Goal: Transaction & Acquisition: Subscribe to service/newsletter

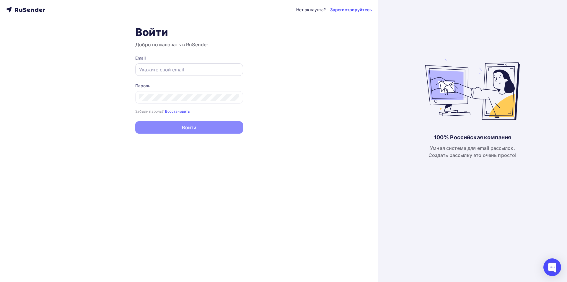
click at [171, 71] on input "text" at bounding box center [189, 69] width 100 height 7
paste input "[EMAIL_ADDRESS][DOMAIN_NAME]"
type input "[EMAIL_ADDRESS][DOMAIN_NAME]"
click at [184, 93] on div at bounding box center [189, 97] width 108 height 12
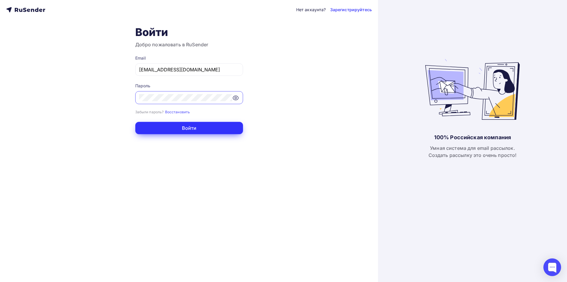
click at [214, 128] on button "Войти" at bounding box center [189, 128] width 108 height 12
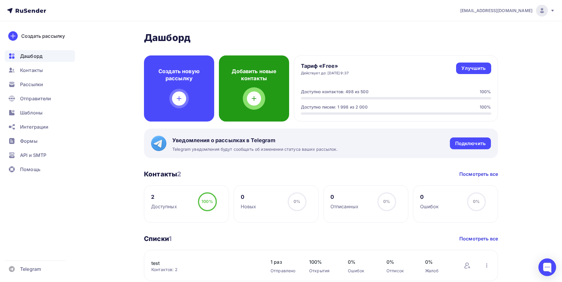
click at [274, 107] on div "Добавить новые контакты" at bounding box center [254, 88] width 70 height 66
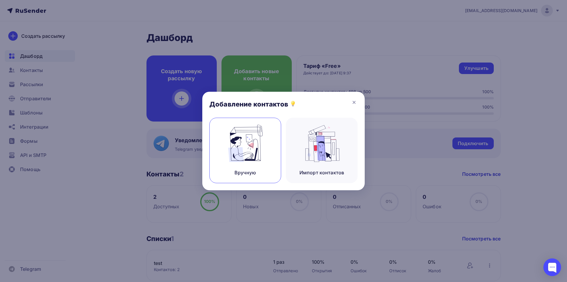
click at [257, 136] on img at bounding box center [245, 143] width 40 height 37
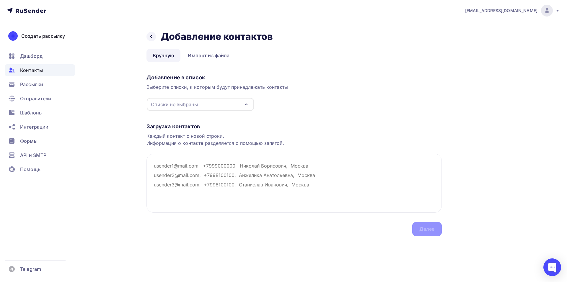
click at [216, 102] on div "Списки не выбраны" at bounding box center [200, 104] width 107 height 13
click at [202, 146] on div "Создать список" at bounding box center [185, 148] width 38 height 7
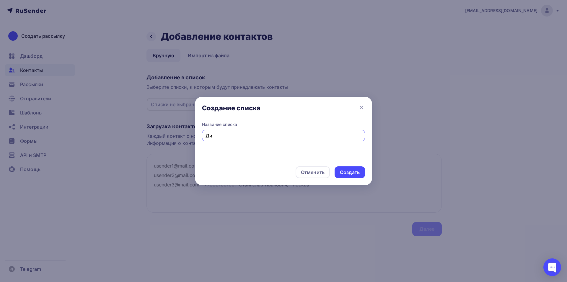
type input "Д"
type input "Дилеры постоянные"
click at [348, 170] on div "Создать" at bounding box center [350, 172] width 20 height 7
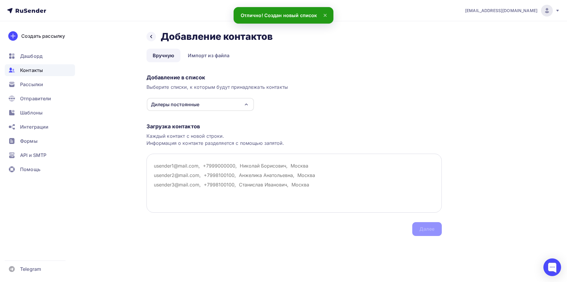
click at [171, 164] on textarea at bounding box center [293, 183] width 295 height 59
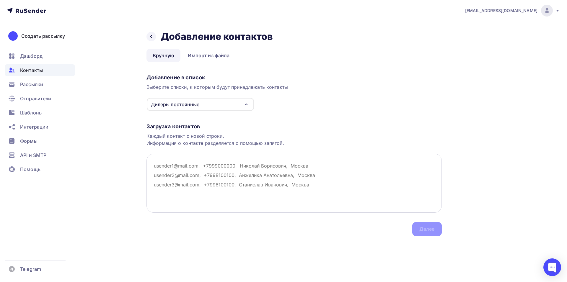
click at [168, 167] on textarea at bounding box center [293, 183] width 295 height 59
paste textarea "av_lukyanenko@list.ru"
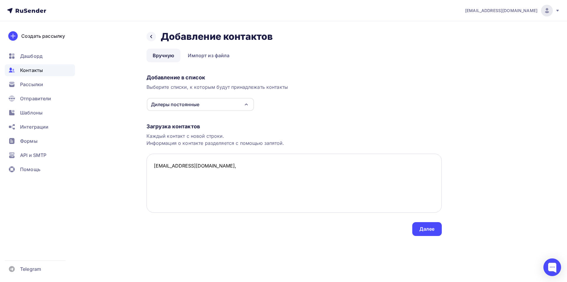
paste textarea "ИП Лукьяненко Антон Владимирович"
paste textarea "info@digitcompany.ru"
paste textarea "ООО "Цифра""
paste textarea "fincontrolpartner@gmail.com"
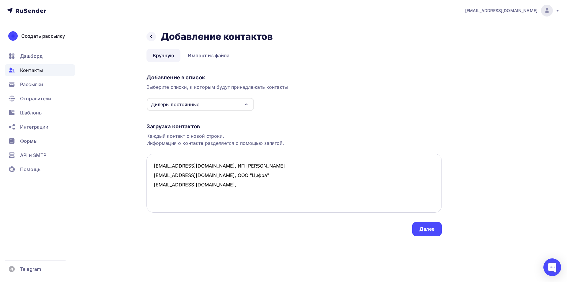
paste textarea ""СитиМедиа""
paste textarea "bogatyreva.o@pozitive.us"
paste textarea ""Позитив""
paste textarea "logistics@eva-company.ru"
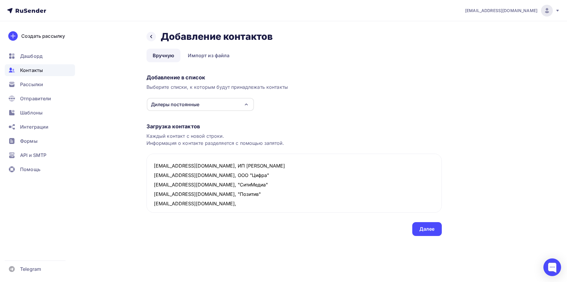
paste textarea "ООО "ЕВА""
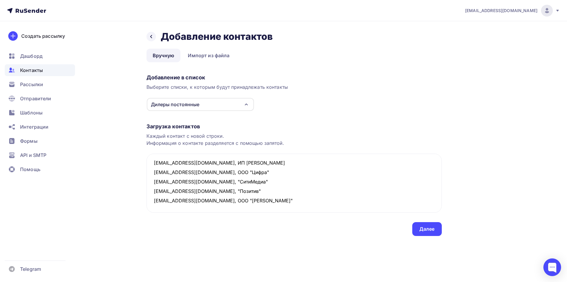
paste textarea "spb@cr-obr.ru"
paste textarea "ООО "Цифровые технологии""
paste textarea "marketing@school-store.ru"
paste textarea ""SCHOOL STORE""
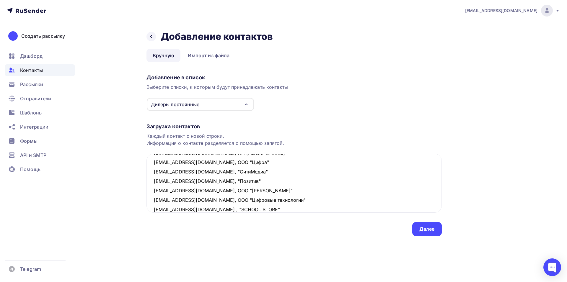
scroll to position [22, 0]
paste textarea "Solis.ykt@gmail.com"
paste textarea "s9142990120@yandex.ru"
paste textarea "ООО "Солис""
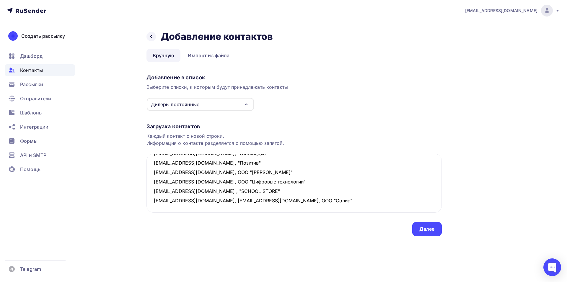
paste textarea "egor.bodnarsky@yandex.ru"
paste textarea "ИП Боднарский Егор Алексееич"
paste textarea "dmitri.g.ivanov@gmail.com"
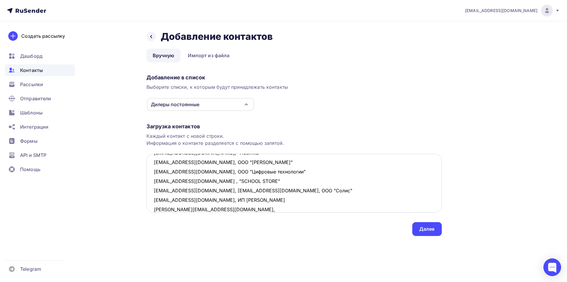
paste textarea "ОБЩЕСТВО С ОГРАНИЧЕННОЙ ОТВЕТСТВЕННОСТЬЮ "ЦЕНТР ВЫСОКИХ ТЕХНОЛОГИЙ АЛГА", кратк…"
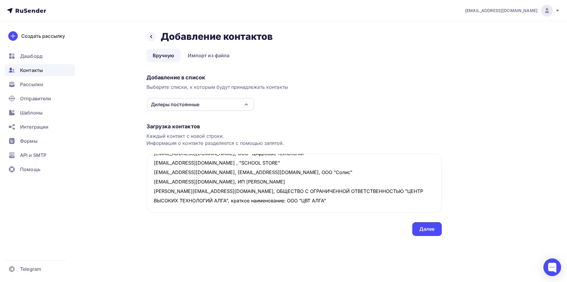
paste textarea "i.obrsnab@yandex.ru"
paste textarea "СМИТ"
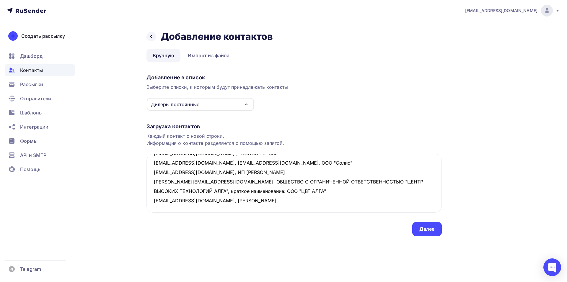
paste textarea "rosactiv@mail.ru"
paste textarea "gladkovdd@yandex.ru"
paste textarea "РосАктив"
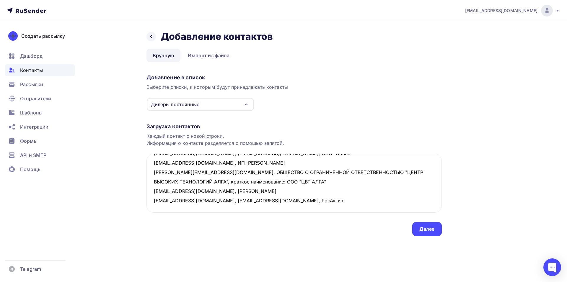
paste textarea "zhass2015@mail.ru"
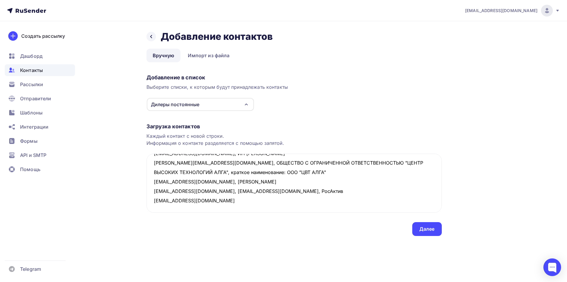
scroll to position [88, 0]
paste textarea "E-Survey, RIEGL, XGRIDS, GreenValley International"
paste textarea "d.goryacheva@istok-audio.info"
paste textarea "Исток-Аудио. Инклюзивнное образование."
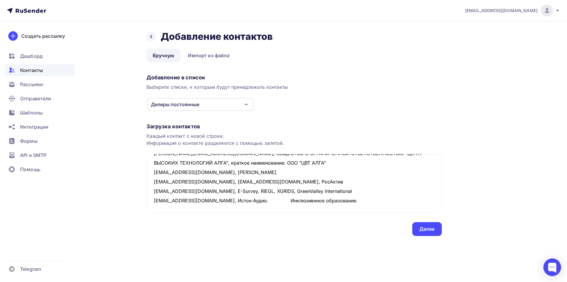
scroll to position [97, 0]
click at [277, 201] on textarea "av_lukyanenko@list.ru, ИП Лукьяненко Антон Владимирович info@digitcompany.ru, О…" at bounding box center [293, 183] width 295 height 59
click at [351, 202] on textarea "av_lukyanenko@list.ru, ИП Лукьяненко Антон Владимирович info@digitcompany.ru, О…" at bounding box center [293, 183] width 295 height 59
paste textarea "rur@arsplus.ru"
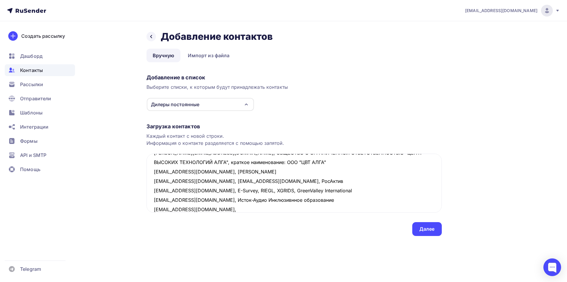
paste textarea "Арсенал+"
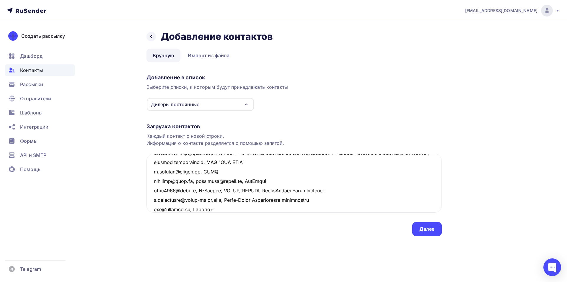
scroll to position [107, 0]
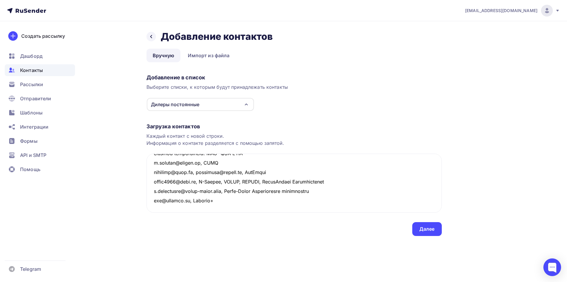
paste textarea "info@tsml.ru"
paste textarea "kap393@gmail.com"
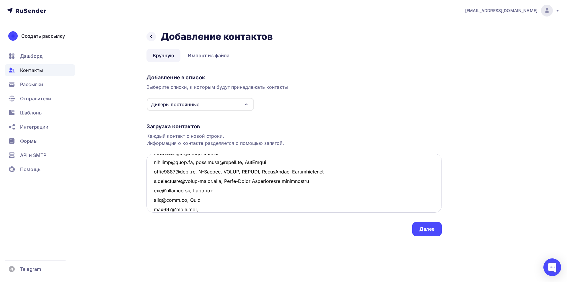
paste textarea "ИП Каракчаев Алексей Петрович"
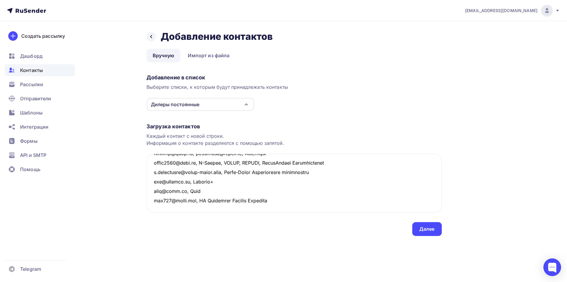
paste textarea "info@xona-group.ru"
paste textarea "XONA"
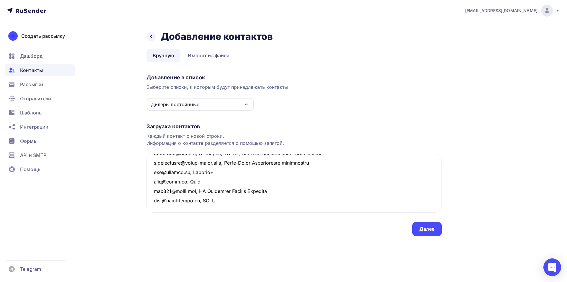
paste textarea "oliviatd@yandex.ru"
paste textarea "sales@allvia.ru"
click at [234, 209] on textarea at bounding box center [293, 183] width 295 height 59
click at [248, 212] on textarea at bounding box center [293, 183] width 295 height 59
paste textarea "Ольвия"
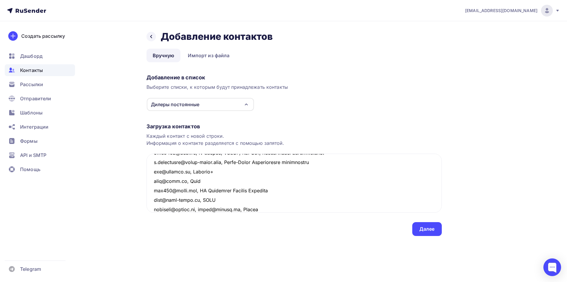
scroll to position [145, 0]
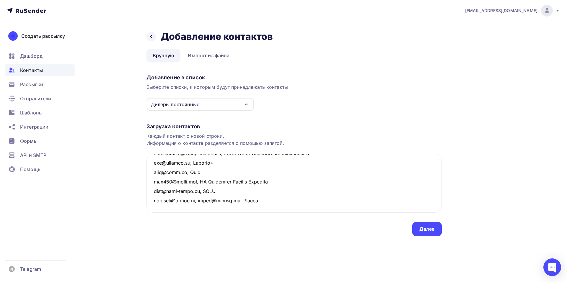
paste textarea "eureka38@mail.ru"
paste textarea "Зеон"
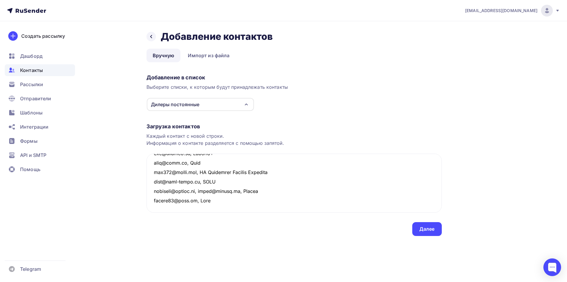
paste textarea "ufiigor@yandex.ru"
paste textarea "Xona"
paste textarea "kuznetsov@almina.info"
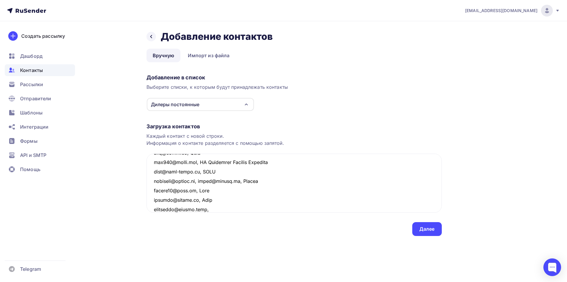
paste textarea "АЛМИНА"
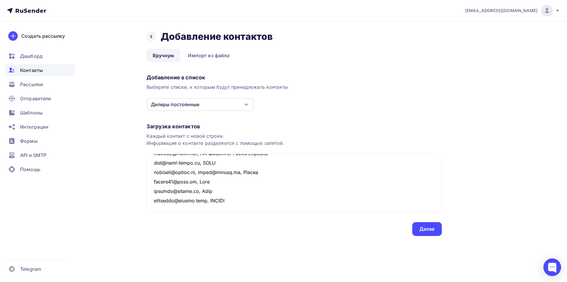
paste textarea "haraim@gkevrika.ru"
paste textarea "Эврика"
paste textarea "sur704@yandex.by"
paste textarea "Алмина"
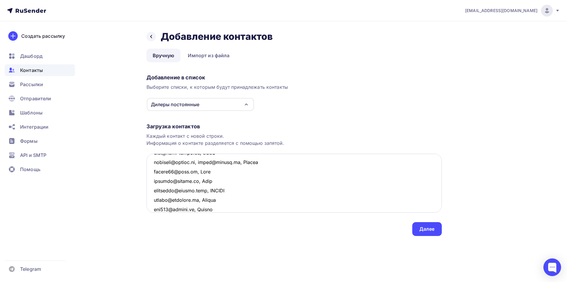
scroll to position [192, 0]
paste textarea "anton@sobiraem-urozhay.ru 477087@gmail.com"
click at [224, 202] on textarea at bounding box center [293, 183] width 295 height 59
click at [154, 210] on textarea at bounding box center [293, 183] width 295 height 59
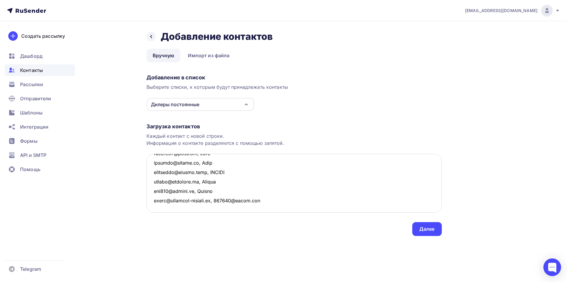
scroll to position [201, 0]
click at [299, 203] on textarea at bounding box center [293, 183] width 295 height 59
paste textarea "Собираем урожай"
paste textarea "nail353@mail.ru"
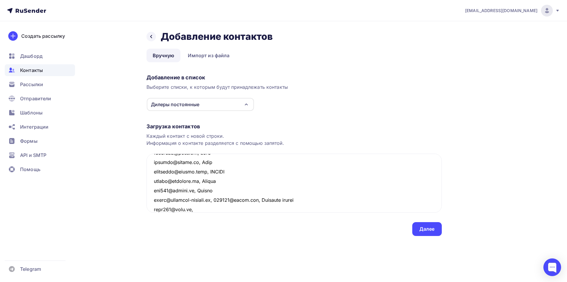
paste textarea "ИП Фархутдинов Альберт Рашитович"
paste textarea "Nikatrade96@yandex.ru"
paste textarea "НИКАТРЕЙД96"
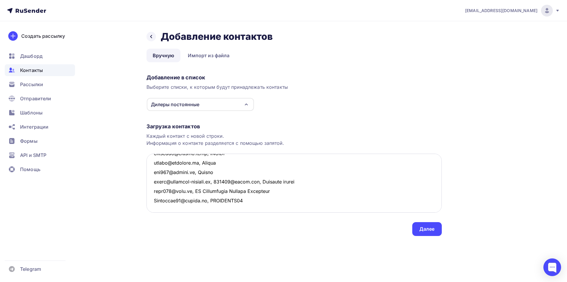
paste textarea "+7(906)803-81-52"
drag, startPoint x: 218, startPoint y: 209, endPoint x: 143, endPoint y: 220, distance: 76.3
click at [143, 220] on div "Назад Добавление контактов Добавление контактов Вручную Импорт из файла Вручную…" at bounding box center [284, 140] width 484 height 238
paste textarea "Nikatrade96@yandex.ru"
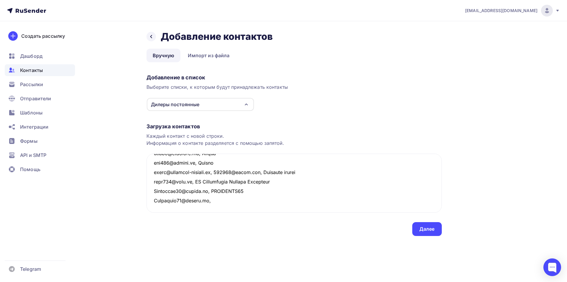
paste textarea "ИП Кириллов Александр Юрьевич"
paste textarea "postavka_pochta@mail.ru"
paste textarea "ООО «ПОСТАВКА»"
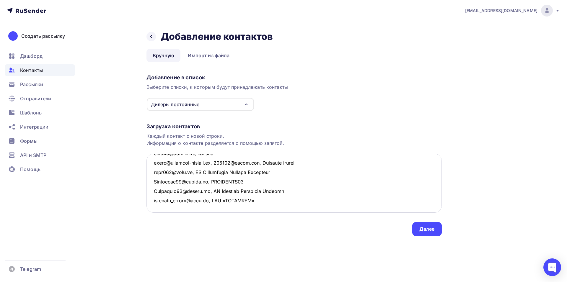
paste textarea "info@rostcom.com"
paste textarea "Ростком"
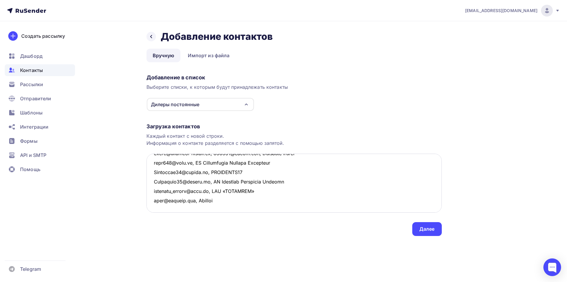
paste textarea "info@robotbaza.ru"
paste textarea "РоботБаза"
paste textarea "info@myalma.ru; doc@myalma.ru"
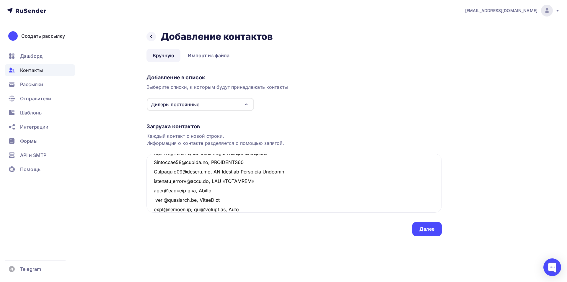
scroll to position [268, 0]
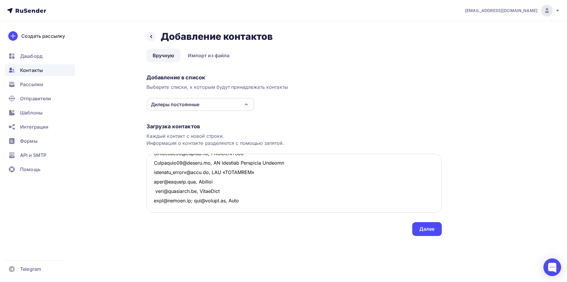
paste textarea "info@komplektuyu.ru"
paste textarea "ИП Измайлов, Комплектую."
paste textarea "m.ryabova@zeongroup.ru"
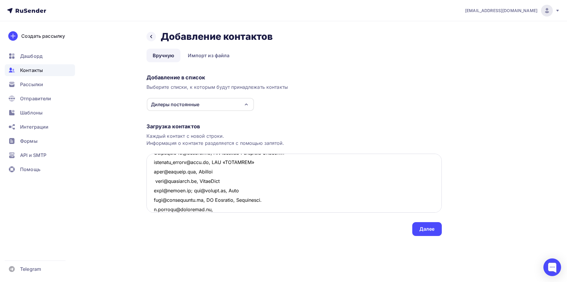
paste textarea "ИП ОСЬКИНА ИРИНА АНДРЕЕВНА"
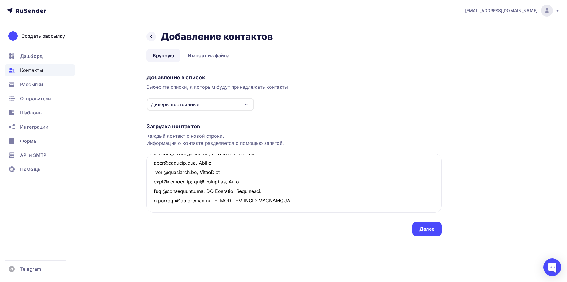
paste textarea "kor@vrtorg.ru"
paste textarea "sovrorb@mail.ru"
paste textarea "ООО «Современное образование"
paste textarea "110@prointeg.pro"
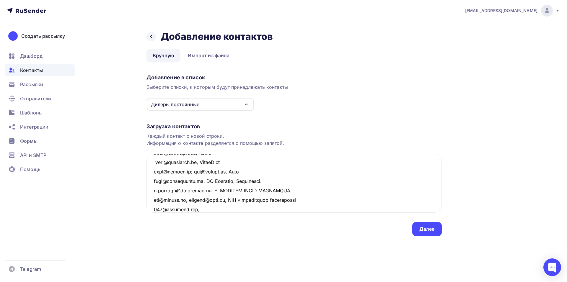
paste textarea "Проинтег (Проектная Интеграция)"
paste textarea "770341@mail.ru"
paste textarea "Учебный формат"
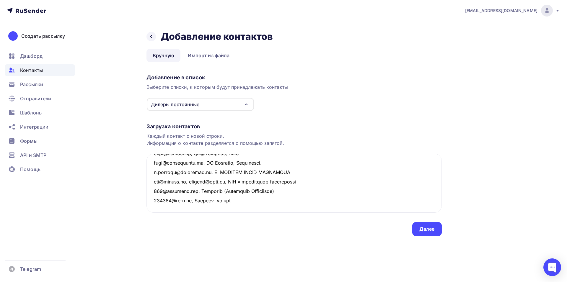
paste textarea "denisv@itnao.ru"
paste textarea "ООО "М-АйТи НАО»"
paste textarea "alpha-partnerka@yandex.r"
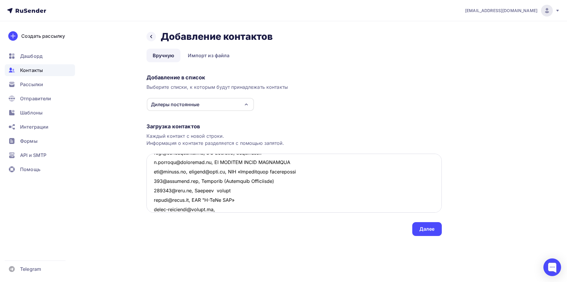
paste textarea "Технолинк ( Торговая инжиниринговая компания)"
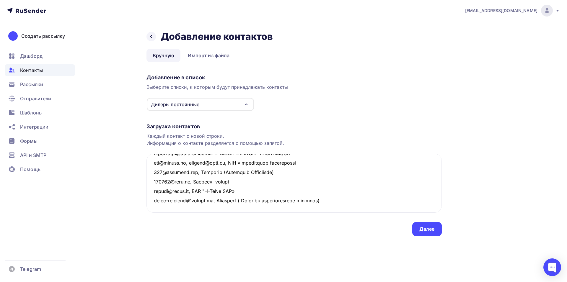
paste textarea "evg@naukagorod.com"
paste textarea "Компания «Наукоград»"
paste textarea "313105@bk.ru"
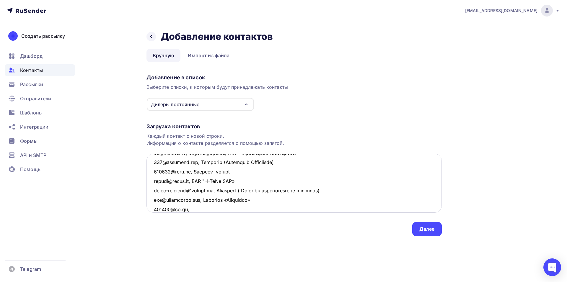
paste textarea "ООО «ДвЦИО»"
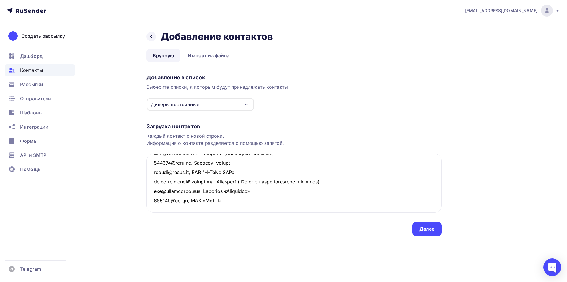
paste textarea "bariloekb@mail.ru"
paste textarea ""Индивидуальный предприниматель Барило Ольга Андреевна""
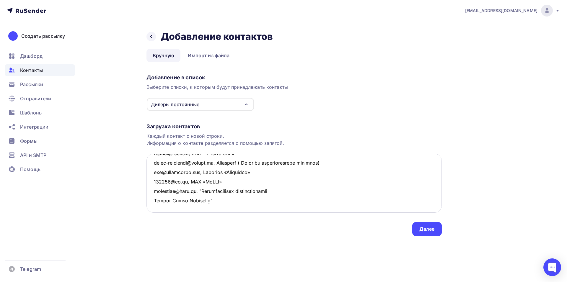
click at [153, 199] on textarea at bounding box center [293, 183] width 295 height 59
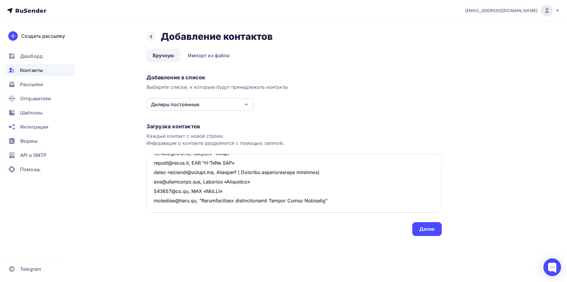
scroll to position [371, 0]
click at [344, 192] on textarea at bounding box center [293, 183] width 295 height 59
click at [199, 191] on textarea at bounding box center [293, 183] width 295 height 59
click at [357, 191] on textarea at bounding box center [293, 183] width 295 height 59
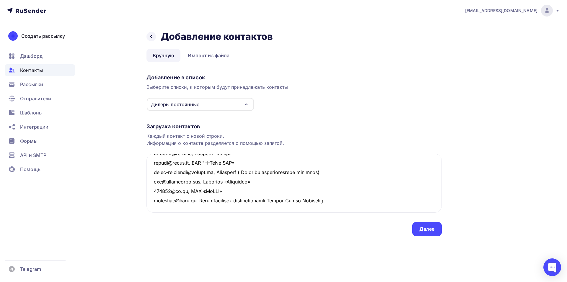
paste textarea "info@uchsnab.com"
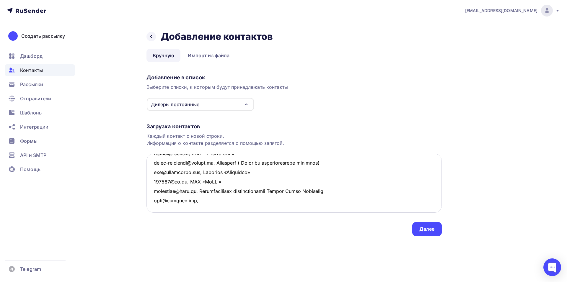
paste textarea "ООО «Учснаб""
paste textarea "alexey.commercial@technolink.pro"
paste textarea "Индивидуальный предприниматель Пелькин Алексей Евгеньевич"
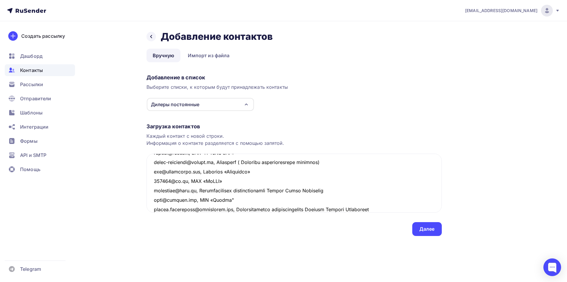
scroll to position [381, 0]
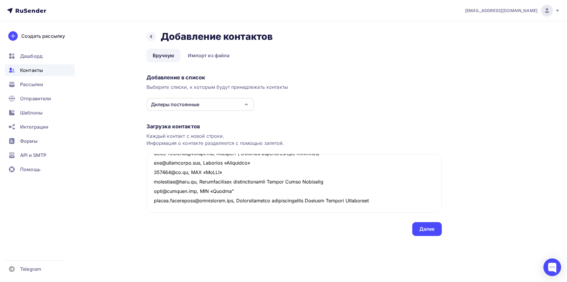
paste textarea "FirmaRost@inbox.ru"
paste textarea "ООО «РОСТ»"
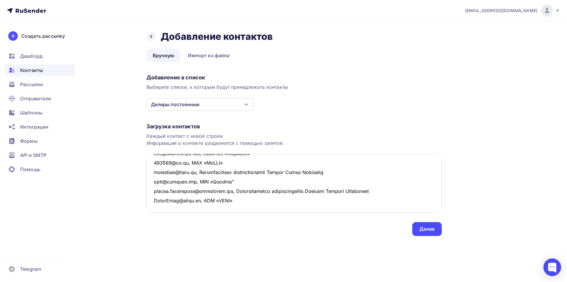
paste textarea "inteltehnologii@ya.ru"
paste textarea ""ИНТЕЛЛЕКТУАЛЬНЫЕ ТЕХНОЛОГИИ" (ООО «ИТ»)"
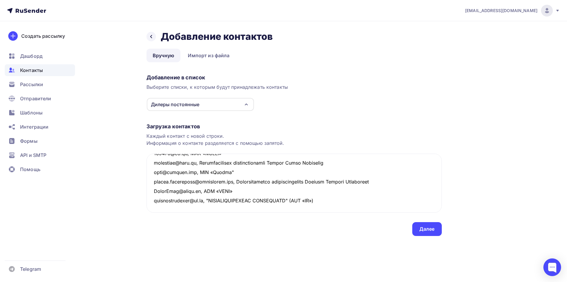
paste textarea "info@ite51.ru"
paste textarea "ООО «Айти Эксперт»"
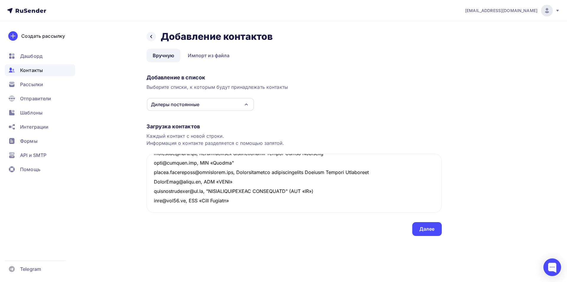
paste textarea "elenamischka@mail.ru>, kit-riv@mail.ru"
click at [206, 209] on textarea at bounding box center [293, 183] width 295 height 59
click at [257, 211] on textarea at bounding box center [293, 183] width 295 height 59
paste textarea "Индивидуальный предприниматель Понамарев Дмитрий Николаевич"
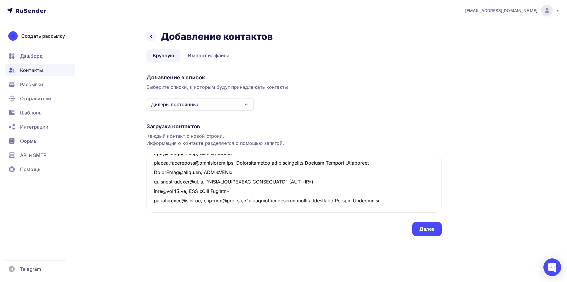
paste
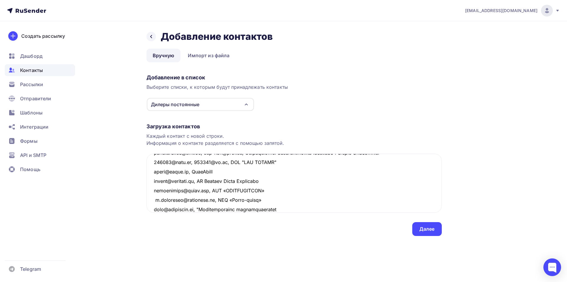
scroll to position [485, 0]
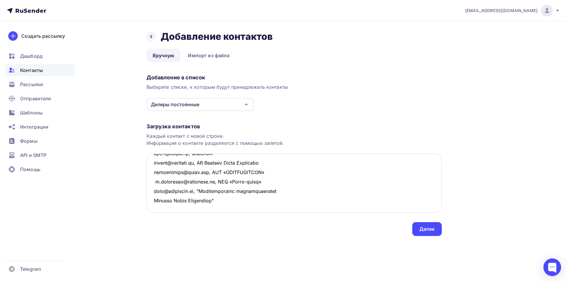
click at [154, 200] on textarea at bounding box center [293, 183] width 295 height 59
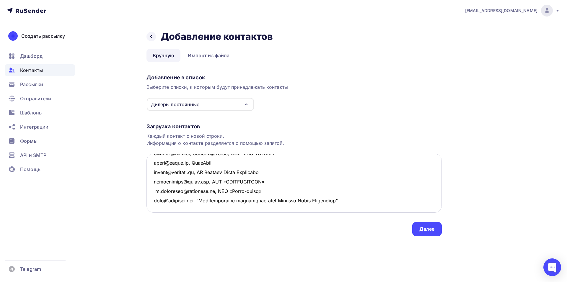
click at [362, 189] on textarea at bounding box center [293, 183] width 295 height 59
click at [199, 189] on textarea at bounding box center [293, 183] width 295 height 59
click at [365, 189] on textarea at bounding box center [293, 183] width 295 height 59
click at [155, 182] on textarea at bounding box center [293, 183] width 295 height 59
click at [173, 203] on textarea at bounding box center [293, 183] width 295 height 59
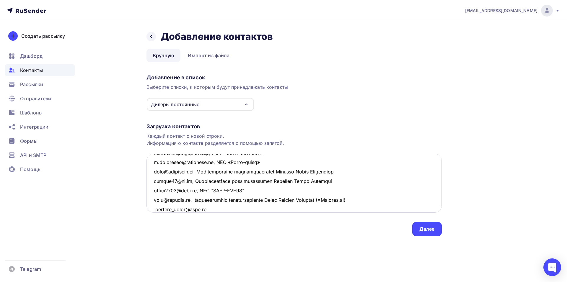
scroll to position [514, 0]
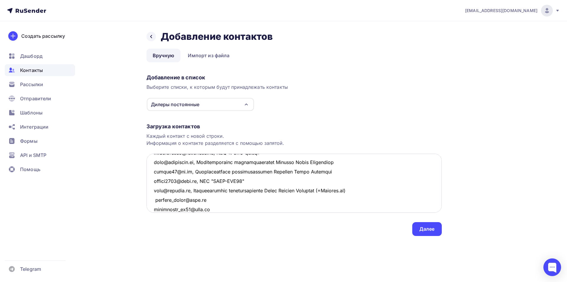
click at [155, 209] on textarea at bounding box center [293, 183] width 295 height 59
click at [282, 202] on textarea at bounding box center [293, 183] width 295 height 59
click at [155, 200] on textarea at bounding box center [293, 183] width 295 height 59
click at [274, 205] on textarea at bounding box center [293, 183] width 295 height 59
click at [276, 201] on textarea at bounding box center [293, 183] width 295 height 59
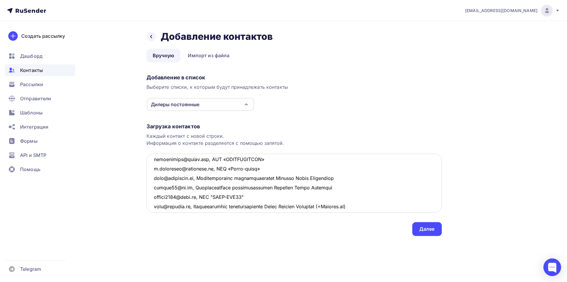
scroll to position [560, 0]
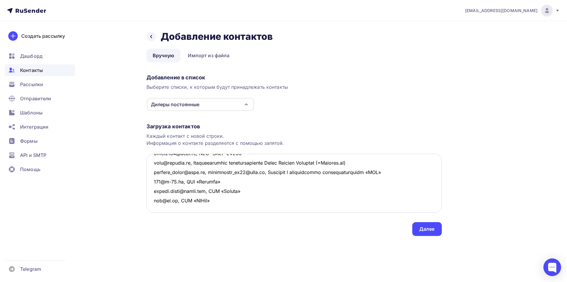
click at [227, 210] on textarea at bounding box center [293, 183] width 295 height 59
type textarea "av_lukyanenko@list.ru, ИП Лукьяненко Антон Владимирович info@digitcompany.ru, О…"
click at [428, 226] on div "Далее" at bounding box center [426, 229] width 15 height 7
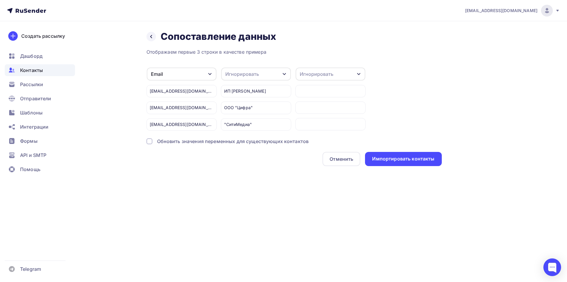
click at [259, 73] on div "Игнорировать" at bounding box center [256, 74] width 70 height 13
click at [244, 107] on div "Имя" at bounding box center [245, 105] width 34 height 7
click at [421, 155] on div "Импортировать контакты" at bounding box center [403, 159] width 76 height 14
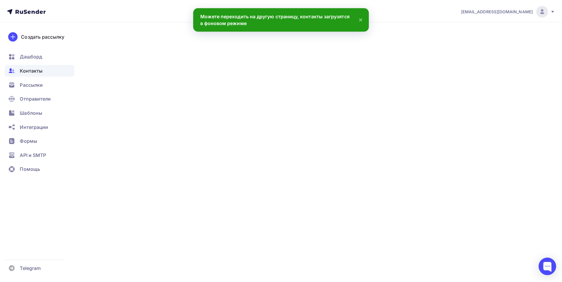
scroll to position [541, 0]
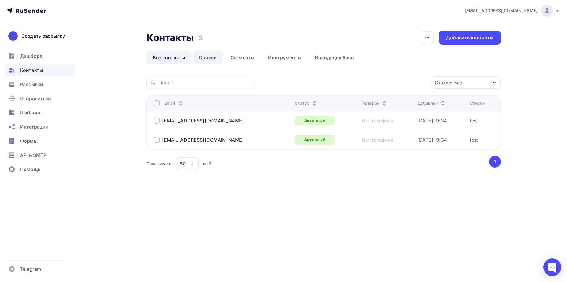
click at [207, 58] on link "Списки" at bounding box center [207, 58] width 30 height 14
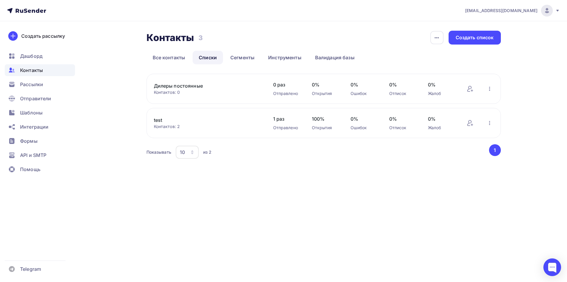
click at [189, 89] on div "Контактов: 0" at bounding box center [207, 92] width 107 height 6
click at [189, 87] on link "Дилеры постоянные" at bounding box center [204, 85] width 100 height 7
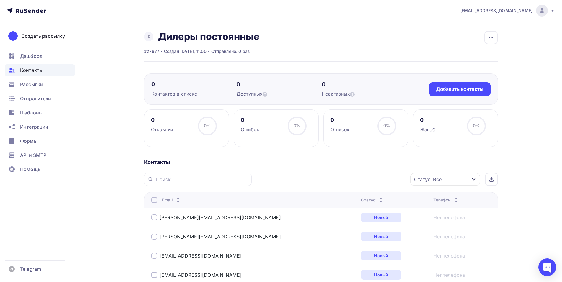
click at [155, 201] on div at bounding box center [154, 200] width 6 height 6
click at [380, 180] on div "Действие" at bounding box center [367, 180] width 78 height 12
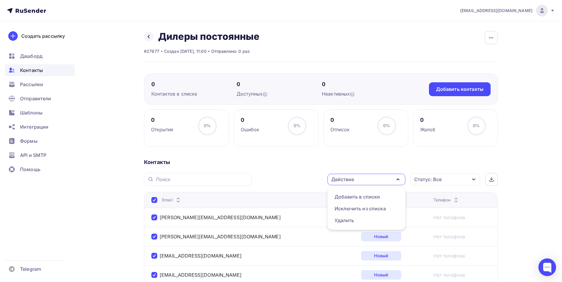
click at [156, 36] on div "Назад Дилеры постоянные Переименовать список Скачать список Отписать адреса Нас…" at bounding box center [201, 37] width 115 height 12
click at [37, 89] on div "Рассылки" at bounding box center [40, 85] width 70 height 12
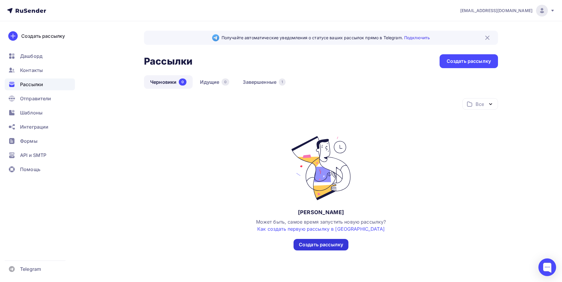
click at [333, 247] on div "Создать рассылку" at bounding box center [321, 244] width 44 height 7
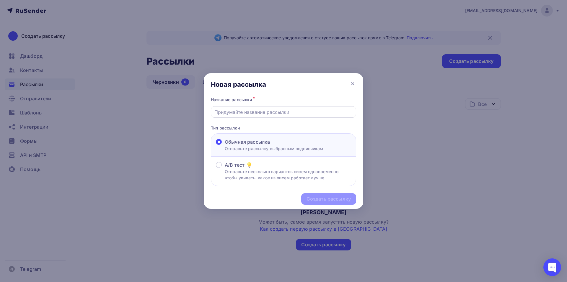
click at [290, 113] on input "text" at bounding box center [283, 112] width 138 height 7
type input "Согласие на рассылку"
click at [347, 196] on div "Создать рассылку" at bounding box center [328, 199] width 44 height 7
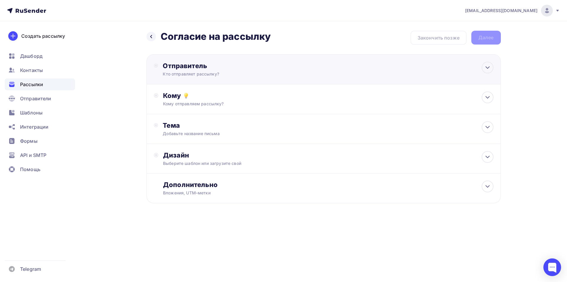
click at [257, 62] on div "Отправитель" at bounding box center [227, 66] width 128 height 8
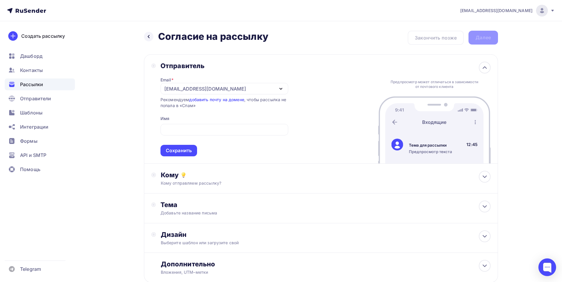
click at [332, 75] on div "Отправитель Email * no-reply@tezona.ru no-reply@tezona.ru Добавить отправителя …" at bounding box center [321, 108] width 354 height 109
click at [223, 131] on input "text" at bounding box center [224, 129] width 121 height 7
type input "Г"
type input "ТЕЗОНА, группа компаний"
click at [189, 152] on div "Сохранить" at bounding box center [179, 150] width 26 height 7
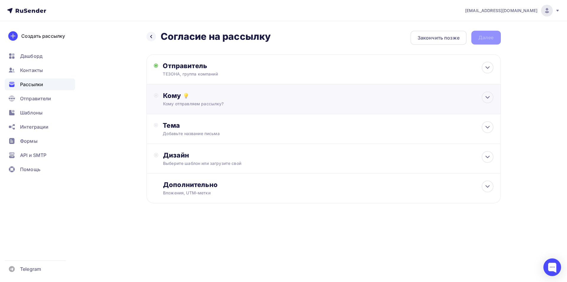
click at [233, 105] on div "Кому отправляем рассылку?" at bounding box center [311, 104] width 297 height 6
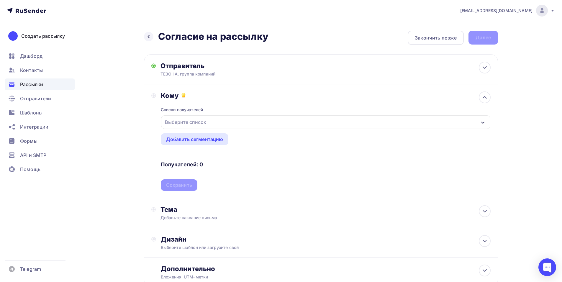
click at [213, 124] on div "Выберите список" at bounding box center [325, 122] width 329 height 14
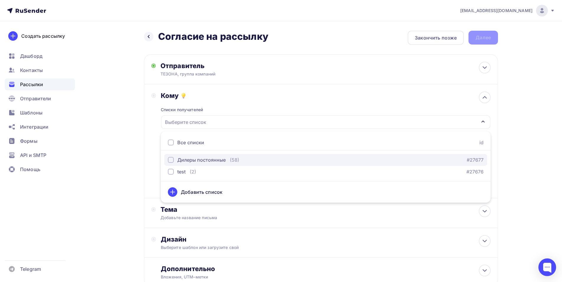
click at [212, 159] on div "Дилеры постоянные" at bounding box center [201, 159] width 48 height 7
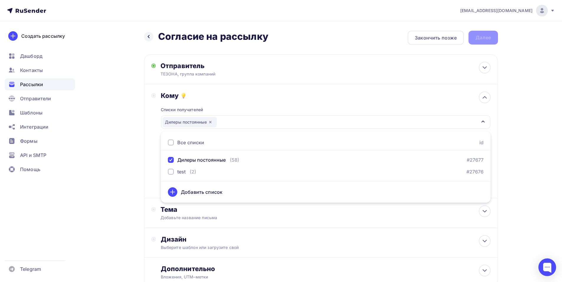
click at [523, 117] on div "Назад Согласие на рассылку Согласие на рассылку Закончить позже Далее Отправите…" at bounding box center [281, 173] width 484 height 304
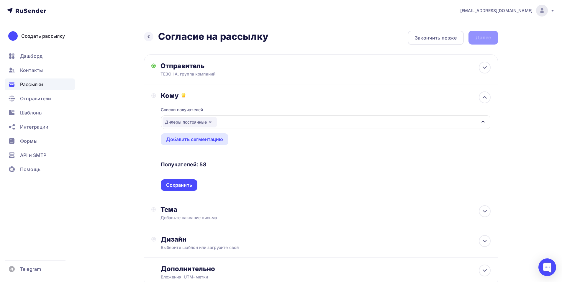
scroll to position [30, 0]
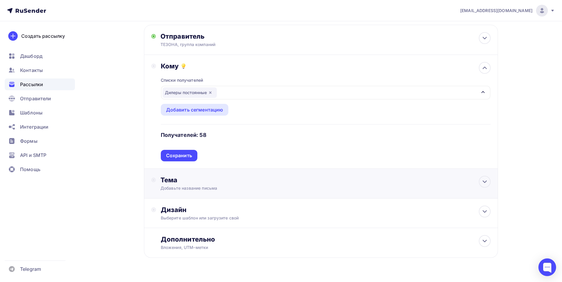
click at [210, 193] on div "Тема Добавьте название письма Тема * Рекомендуем использовать не более 150 симв…" at bounding box center [321, 184] width 354 height 30
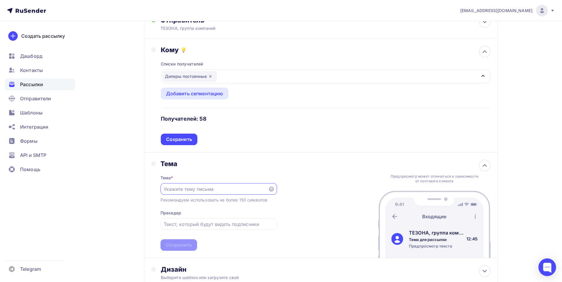
scroll to position [59, 0]
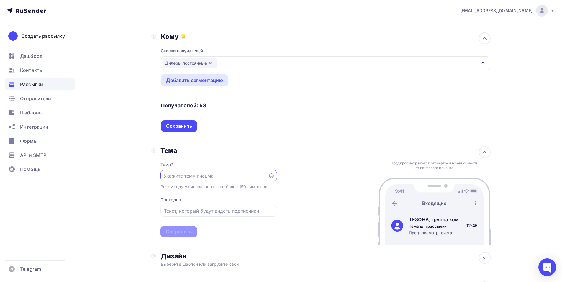
click at [214, 178] on input "text" at bounding box center [214, 175] width 101 height 7
type input "Подтвердите подписку на новостной дайджест для дилеров"
click at [233, 212] on input "text" at bounding box center [219, 210] width 110 height 7
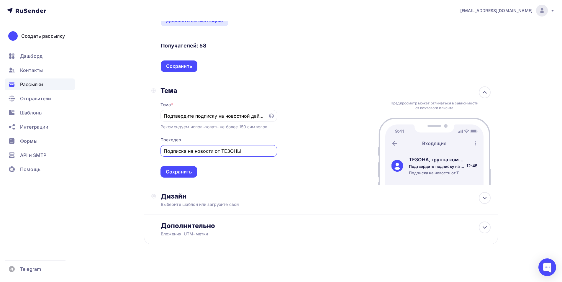
scroll to position [119, 0]
type input "Подписка на новости от ТЕЗОНЫ"
click at [40, 141] on div "Формы" at bounding box center [40, 141] width 70 height 12
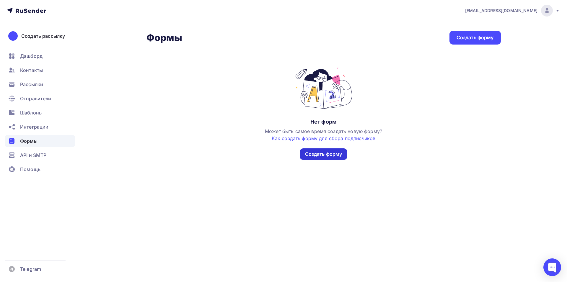
click at [329, 158] on div "Создать форму" at bounding box center [324, 154] width 48 height 12
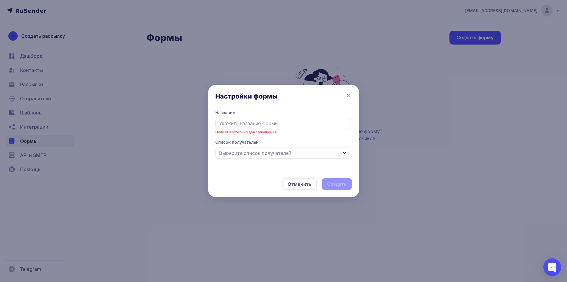
click at [307, 153] on div "Название Поле обязательно для заполнения Список получателей Выберите список пол…" at bounding box center [283, 140] width 151 height 61
click at [298, 128] on input "text" at bounding box center [283, 123] width 137 height 11
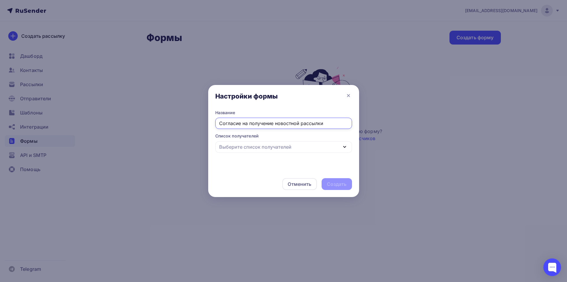
click at [293, 146] on div "Выберите список получателей" at bounding box center [283, 147] width 137 height 12
type input "Согласие на получение новостной рассылки"
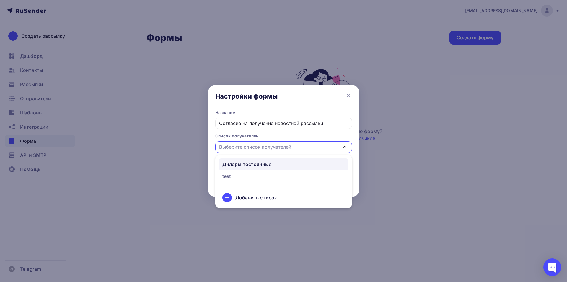
click at [266, 163] on div "Дилеры постоянные" at bounding box center [246, 164] width 49 height 7
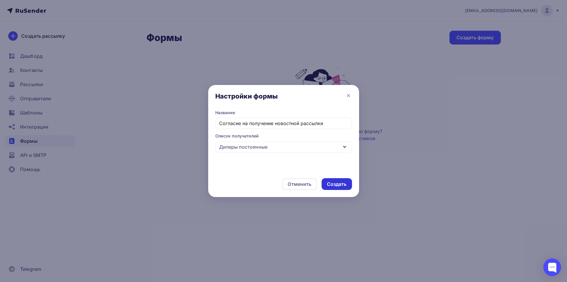
click at [347, 182] on div "Создать" at bounding box center [336, 184] width 30 height 12
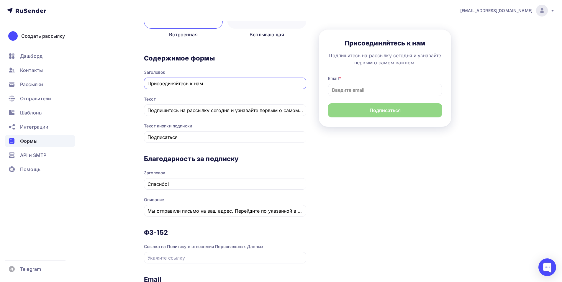
scroll to position [148, 0]
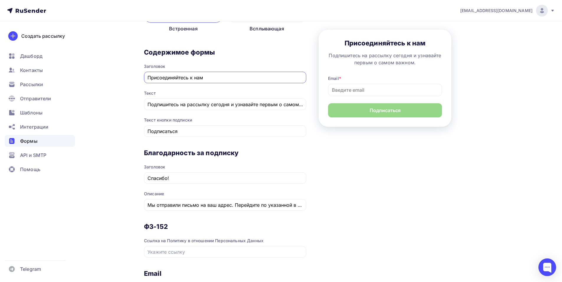
click at [218, 90] on div "Текст" at bounding box center [225, 93] width 162 height 6
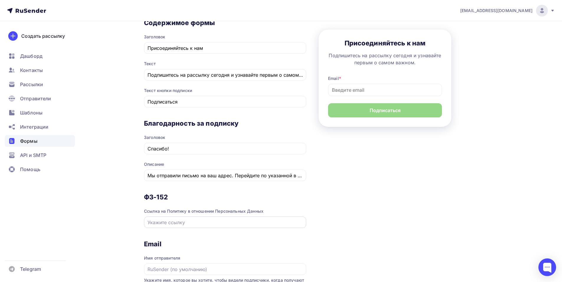
click at [236, 219] on input "text" at bounding box center [226, 222] width 156 height 7
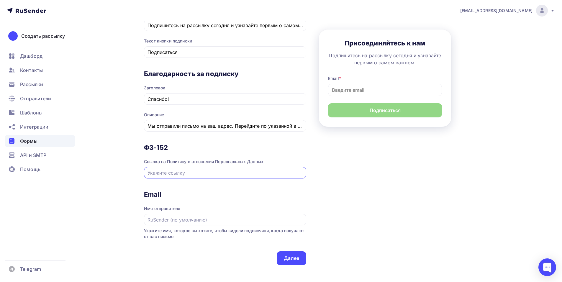
scroll to position [236, 0]
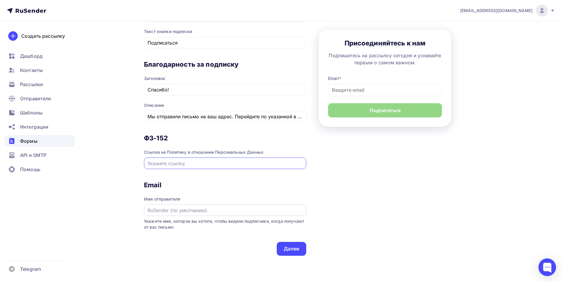
click at [236, 211] on input "text" at bounding box center [226, 210] width 156 height 7
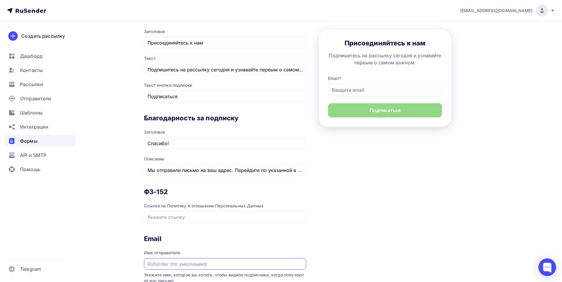
scroll to position [177, 0]
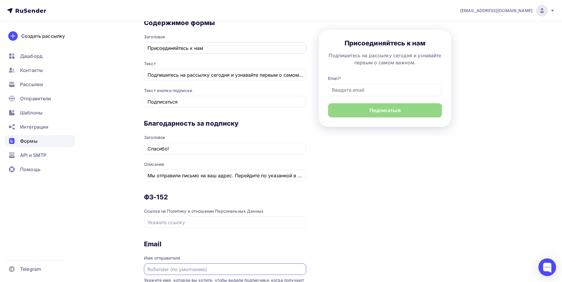
click at [203, 47] on input "Присоединяйтесь к нам" at bounding box center [226, 48] width 156 height 7
click at [226, 50] on input "Присоединяйтесь к нам" at bounding box center [226, 48] width 156 height 7
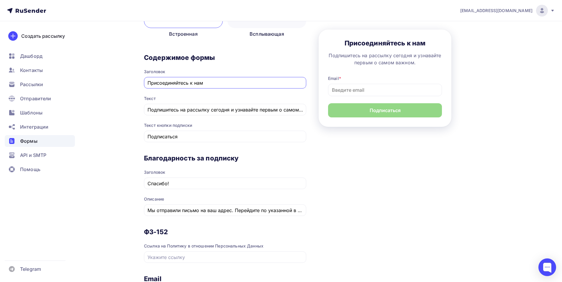
scroll to position [60, 0]
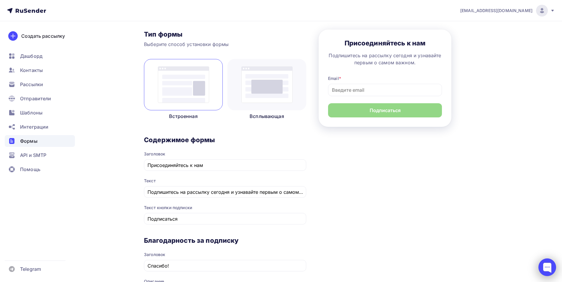
click at [545, 271] on div at bounding box center [548, 268] width 18 height 18
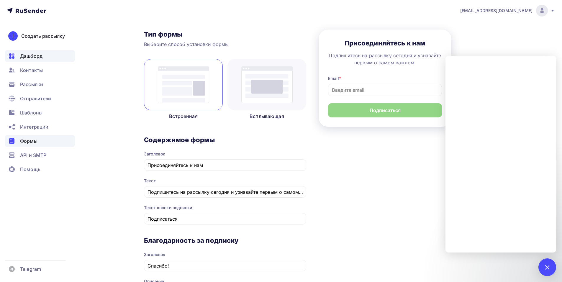
click at [56, 55] on div "Дашборд" at bounding box center [40, 56] width 70 height 12
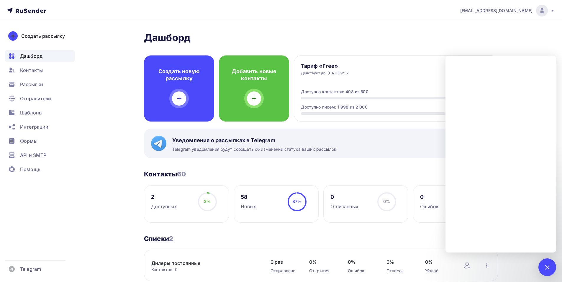
click at [508, 26] on div "Дашборд Дашборд Пару шагов, чтобы начать работу! Закрыть Выполните эти шаги, чт…" at bounding box center [281, 226] width 484 height 411
click at [462, 42] on h2 "Дашборд" at bounding box center [321, 38] width 354 height 12
click at [541, 264] on div at bounding box center [548, 268] width 18 height 18
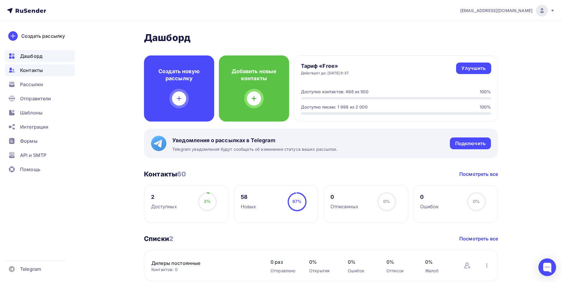
click at [52, 66] on div "Контакты" at bounding box center [40, 70] width 70 height 12
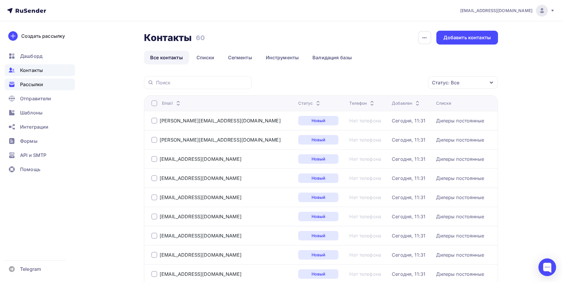
click at [61, 84] on div "Рассылки" at bounding box center [40, 85] width 70 height 12
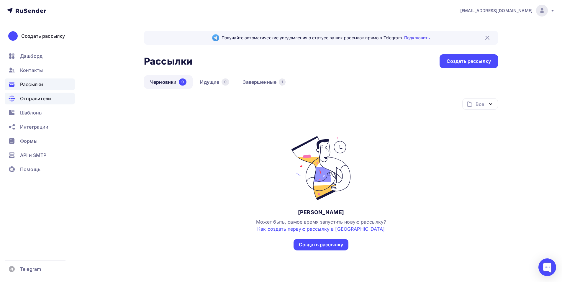
click at [51, 99] on div "Отправители" at bounding box center [40, 99] width 70 height 12
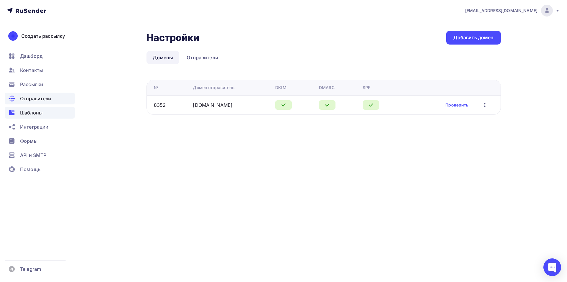
click at [47, 112] on div "Шаблоны" at bounding box center [40, 113] width 70 height 12
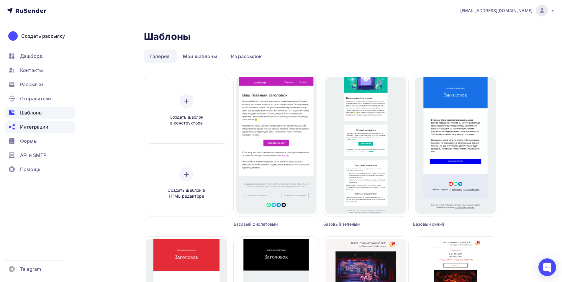
click at [45, 128] on span "Интеграции" at bounding box center [34, 126] width 28 height 7
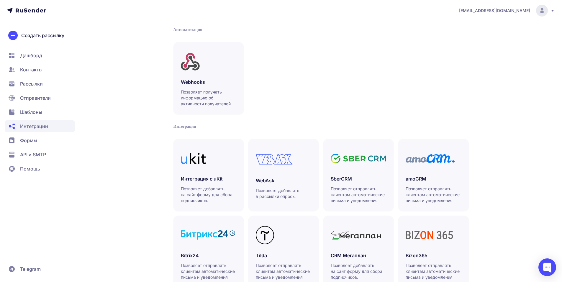
scroll to position [59, 0]
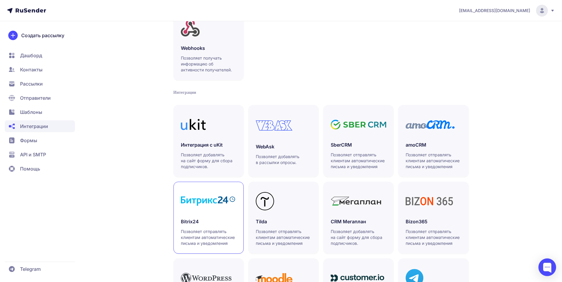
click at [228, 222] on h3 "Bitrix24" at bounding box center [208, 221] width 55 height 7
click at [47, 139] on span "Формы" at bounding box center [40, 141] width 70 height 12
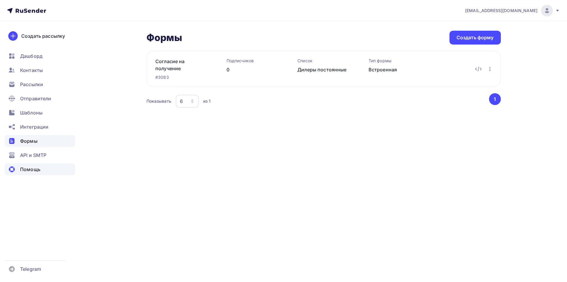
click at [40, 173] on span "Помощь" at bounding box center [30, 169] width 20 height 7
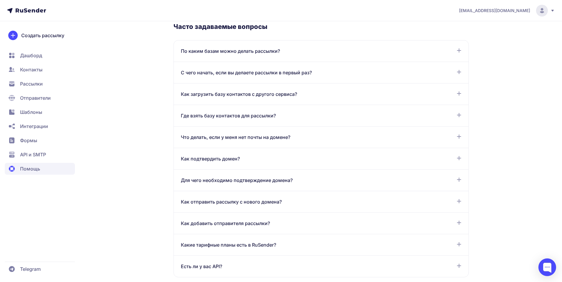
scroll to position [185, 0]
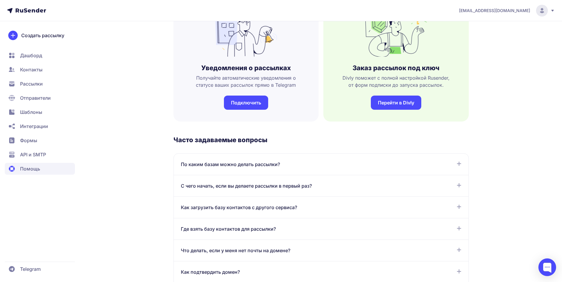
click at [265, 166] on span "По каким базам можно делать рассылки?" at bounding box center [230, 164] width 99 height 7
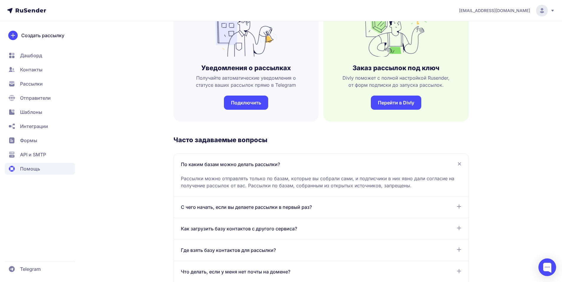
click at [291, 208] on span "С чего начать, если вы делаете рассылки в первый раз?" at bounding box center [246, 207] width 131 height 7
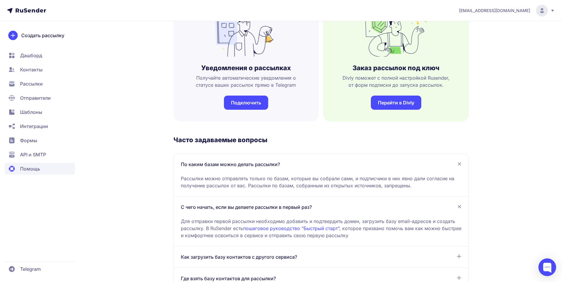
scroll to position [215, 0]
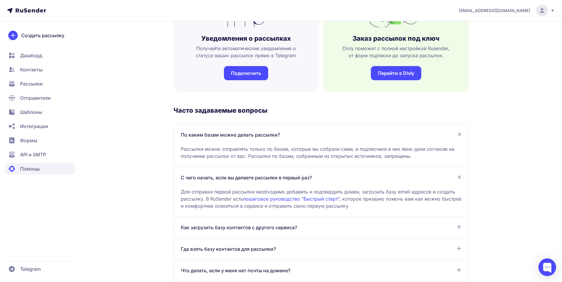
click at [323, 200] on link "пошаговое руководство “Быстрый старт”" at bounding box center [291, 199] width 96 height 6
click at [42, 145] on span "Формы" at bounding box center [40, 141] width 70 height 12
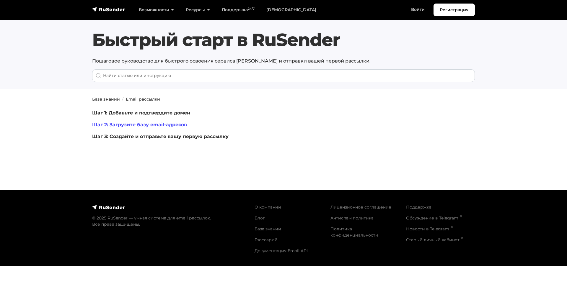
click at [182, 125] on link "Шаг 2: Загрузите базу email-адресов" at bounding box center [139, 125] width 95 height 6
click at [178, 115] on link "Шаг 1: Добавьте и подтвердите домен" at bounding box center [141, 113] width 98 height 6
click at [175, 125] on link "Шаг 2: Загрузите базу email-адресов" at bounding box center [139, 125] width 95 height 6
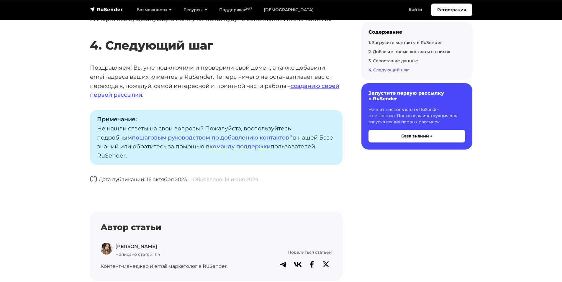
scroll to position [1433, 0]
click at [231, 150] on link "команду поддержки" at bounding box center [240, 146] width 61 height 7
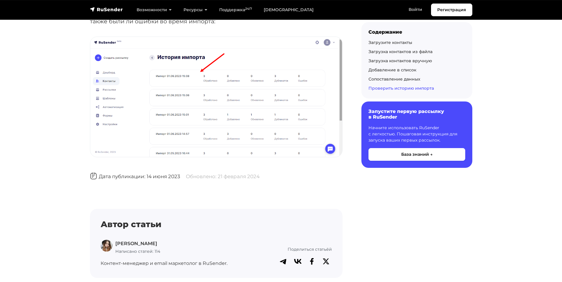
scroll to position [2892, 0]
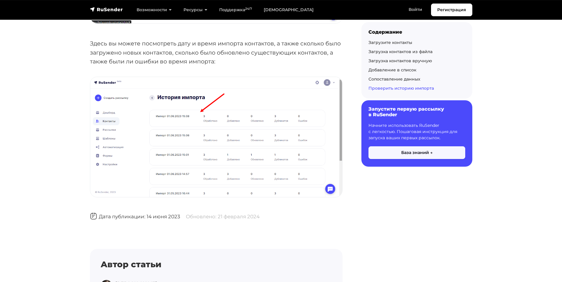
click at [387, 154] on button "База знаний →" at bounding box center [417, 152] width 97 height 13
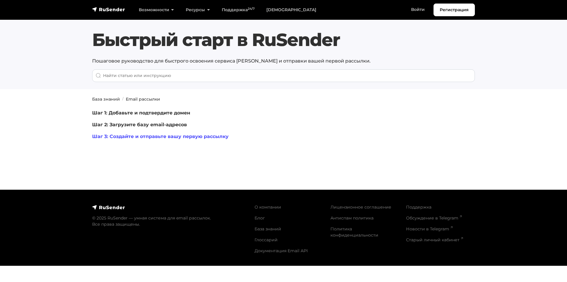
click at [184, 135] on link "Шаг 3: Создайте и отправьте вашу первую рассылку" at bounding box center [160, 137] width 136 height 6
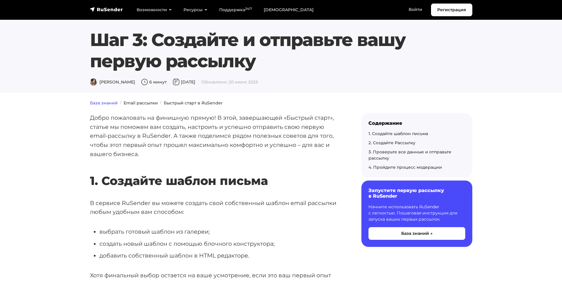
click at [106, 103] on link "База знаний" at bounding box center [104, 102] width 28 height 5
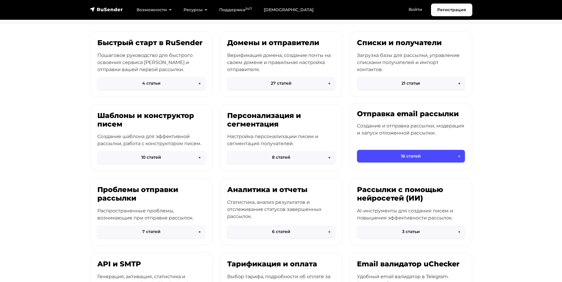
scroll to position [59, 0]
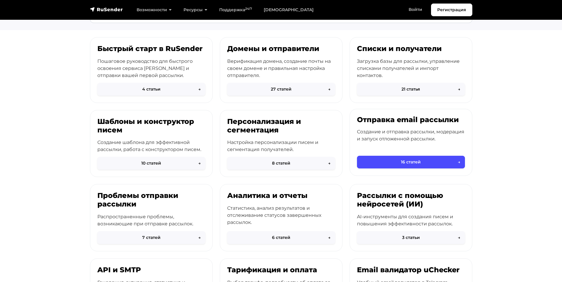
click at [419, 128] on div "Отправка email рассылки Создание и отправка рассылки, модерация и запуск отложе…" at bounding box center [411, 136] width 122 height 55
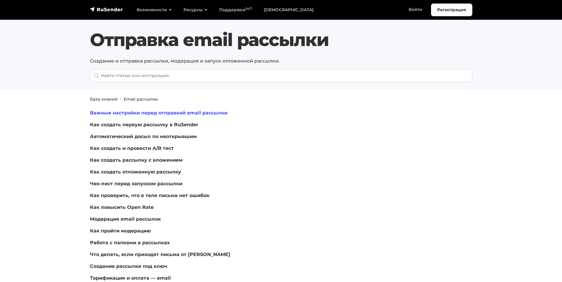
click at [211, 112] on link "Важные настройки перед отправкой email рассылки" at bounding box center [159, 113] width 138 height 6
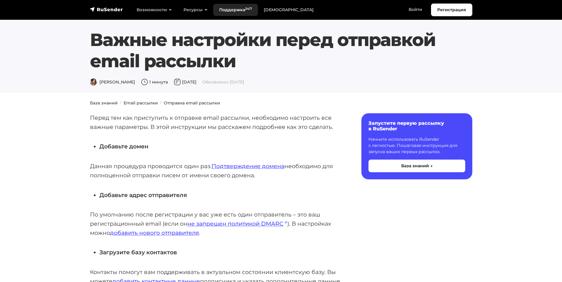
click at [239, 9] on link "Поддержка 24/7" at bounding box center [235, 10] width 45 height 12
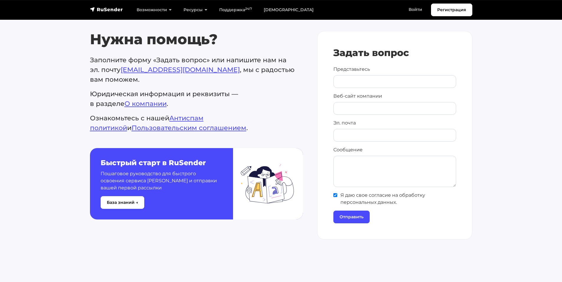
scroll to position [236, 0]
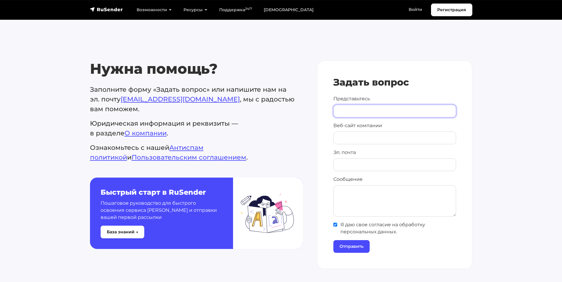
click at [369, 108] on input "Представьтесь" at bounding box center [395, 111] width 123 height 13
type input "С"
type input "Александра"
click at [374, 135] on input "Веб-сайт компании" at bounding box center [395, 138] width 123 height 13
paste input "https://tezona.ru/"
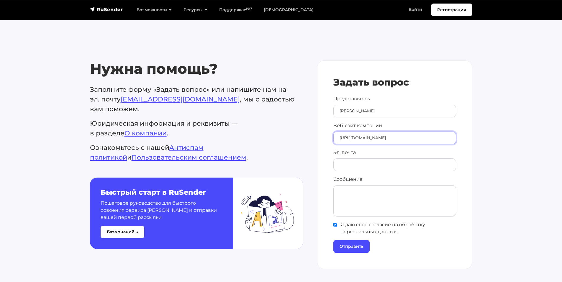
type input "https://tezona.ru/"
click at [367, 169] on input "Эл. почта" at bounding box center [395, 164] width 123 height 13
type input "a.sazanova@tezona.ru"
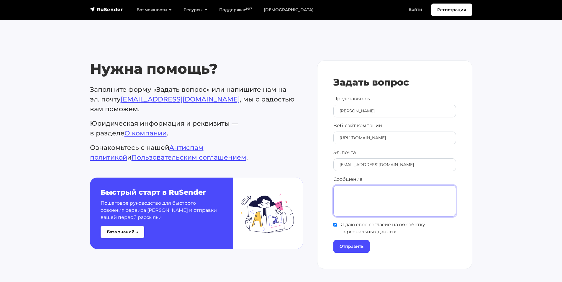
click at [366, 205] on textarea "Сообщение" at bounding box center [395, 200] width 123 height 31
click at [383, 212] on textarea "Добрый день! Подскажите, как нам получить согласие на рассылку у контактов, кот…" at bounding box center [395, 200] width 123 height 31
click at [426, 214] on textarea "Добрый день! Подскажите, как нам получить согласие на рассылку у контактов, кот…" at bounding box center [395, 200] width 123 height 31
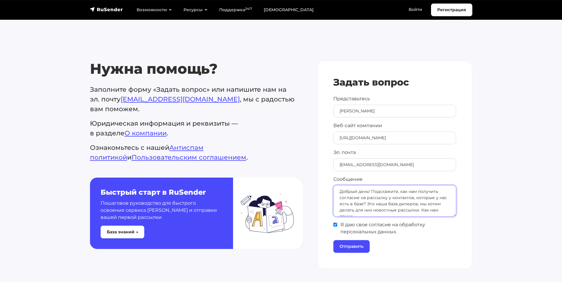
scroll to position [3, 0]
type textarea "Добрый день! Подскажите, как нам получить согласие на рассылку у контактов, кот…"
click at [366, 243] on input "Отправить" at bounding box center [352, 246] width 36 height 13
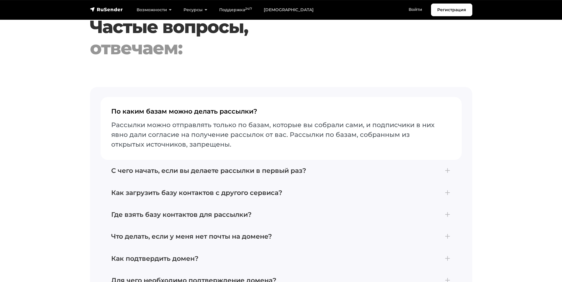
scroll to position [797, 0]
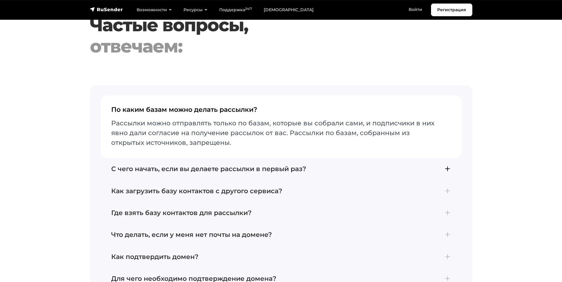
click at [213, 172] on h4 "С чего начать, если вы делаете рассылки в первый раз?" at bounding box center [281, 169] width 340 height 8
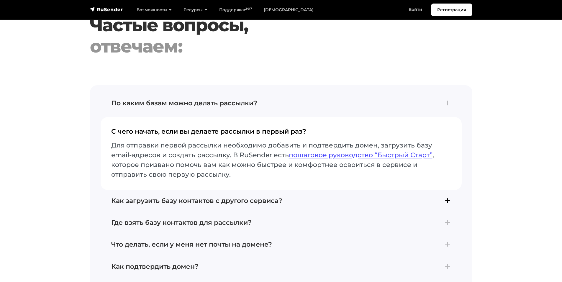
click at [207, 200] on h4 "Как загрузить базу контактов с другого сервиса?" at bounding box center [281, 201] width 340 height 8
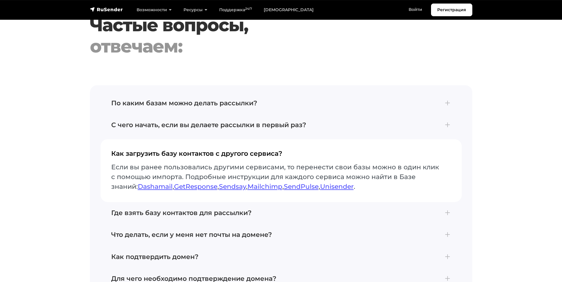
scroll to position [826, 0]
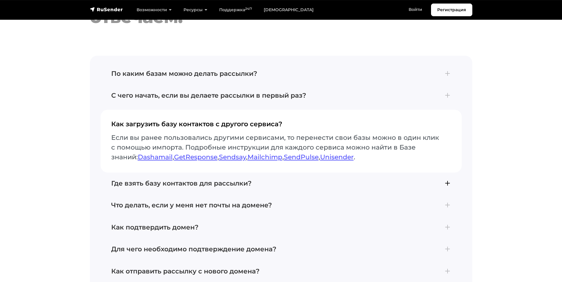
click at [177, 184] on h4 "Где взять базу контактов для рассылки?" at bounding box center [281, 184] width 340 height 8
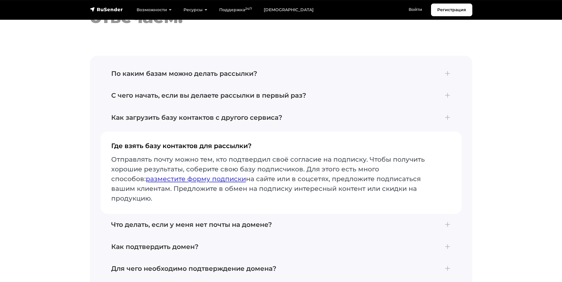
click at [181, 181] on link "разместите форму подписки" at bounding box center [196, 179] width 100 height 8
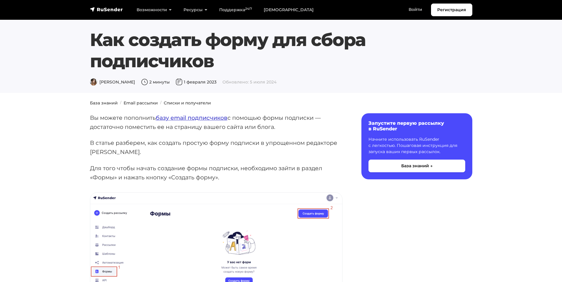
click at [197, 118] on link "базу email подписчиков" at bounding box center [192, 117] width 72 height 7
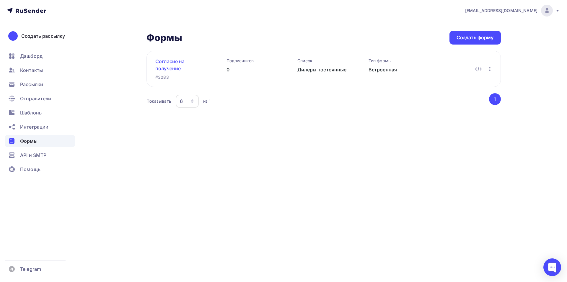
click at [176, 67] on link "Согласие на получение новостной рассылки" at bounding box center [181, 65] width 52 height 14
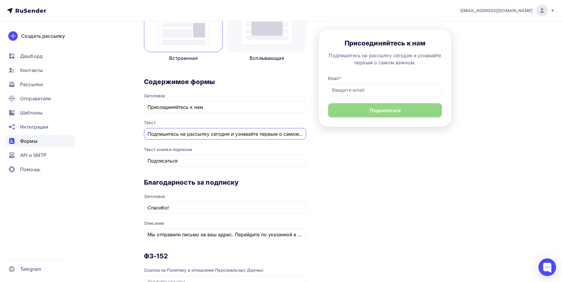
scroll to position [0, 17]
drag, startPoint x: 240, startPoint y: 133, endPoint x: 318, endPoint y: 140, distance: 78.6
click at [318, 140] on div "1 Контент 2 Поля формы 3 Дизайн Тип формы Выберите способ установки формы Встро…" at bounding box center [321, 167] width 354 height 447
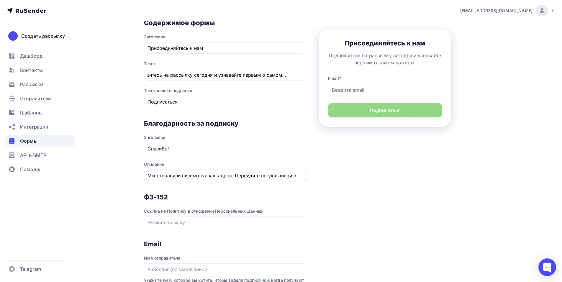
scroll to position [0, 0]
drag, startPoint x: 240, startPoint y: 171, endPoint x: 329, endPoint y: 181, distance: 89.4
click at [329, 181] on div "1 Контент 2 Поля формы 3 Дизайн Тип формы Выберите способ установки формы Встро…" at bounding box center [321, 108] width 354 height 447
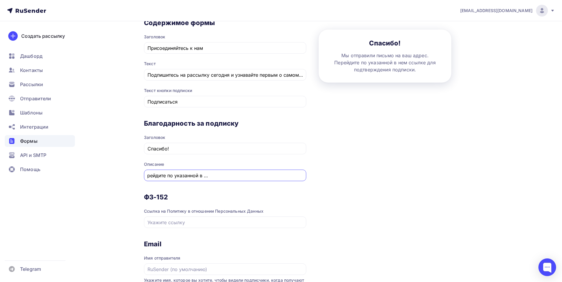
scroll to position [0, 94]
drag, startPoint x: 325, startPoint y: 176, endPoint x: 331, endPoint y: 176, distance: 6.5
click at [331, 176] on div "1 Контент 2 Поля формы 3 Дизайн Тип формы Выберите способ установки формы Встро…" at bounding box center [321, 108] width 354 height 447
click at [279, 175] on input "Мы отправили письмо на ваш адрес. Перейдите по указанной в нем ссылке для подтв…" at bounding box center [226, 175] width 156 height 7
click at [221, 224] on input "text" at bounding box center [226, 222] width 156 height 7
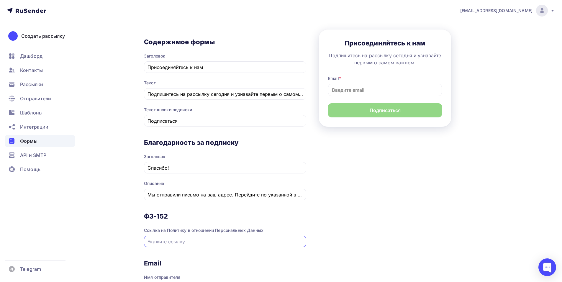
scroll to position [148, 0]
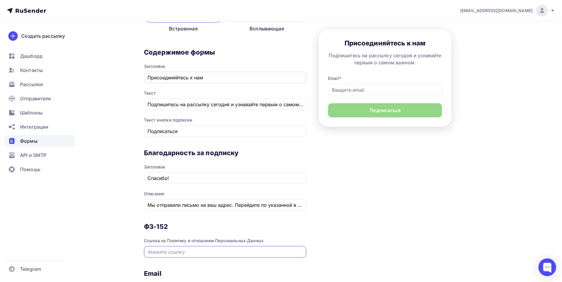
click at [214, 78] on input "Присоединяйтесь к нам" at bounding box center [226, 77] width 156 height 7
drag, startPoint x: 216, startPoint y: 79, endPoint x: 111, endPoint y: 80, distance: 105.1
click at [111, 80] on div "Назад Согласие на получение новостной рассылки Согласие на получение новостной …" at bounding box center [281, 137] width 484 height 527
paste input "одтвердите подписку на новостной дайджест для дилеров"
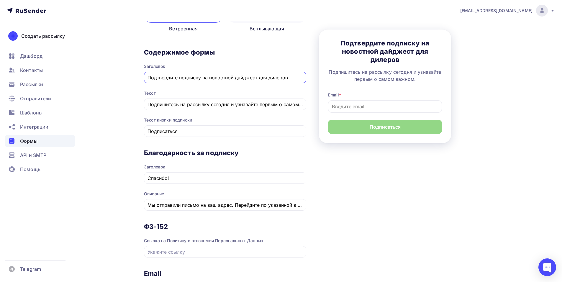
type input "Присоединяйтесь к нам"
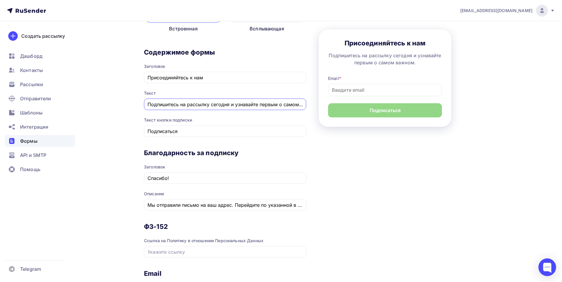
click at [221, 104] on input "Подпишитесь на рассылку сегодня и узнавайте первым о самом важном." at bounding box center [226, 104] width 156 height 7
paste input "твердите подписку на новостной дайджест для дилеров"
drag, startPoint x: 290, startPoint y: 103, endPoint x: 100, endPoint y: 109, distance: 189.3
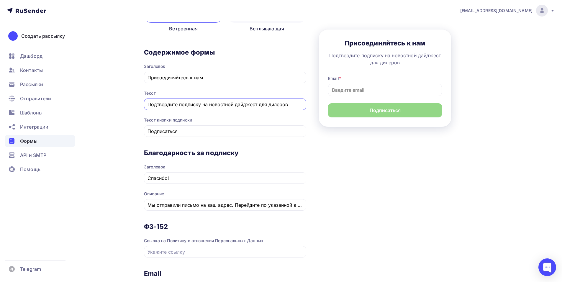
click at [100, 109] on div "Назад Согласие на получение новостной рассылки Согласие на получение новостной …" at bounding box center [281, 137] width 484 height 527
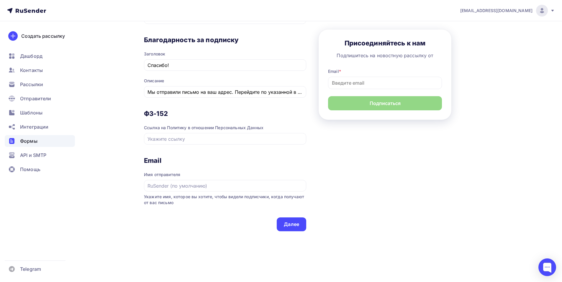
scroll to position [267, 0]
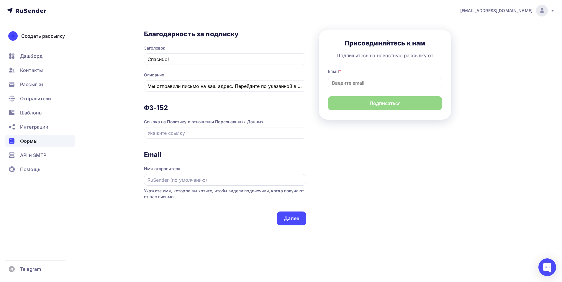
type input "Подпишитесь на новостную рассылку от"
click at [167, 178] on input "text" at bounding box center [226, 179] width 156 height 7
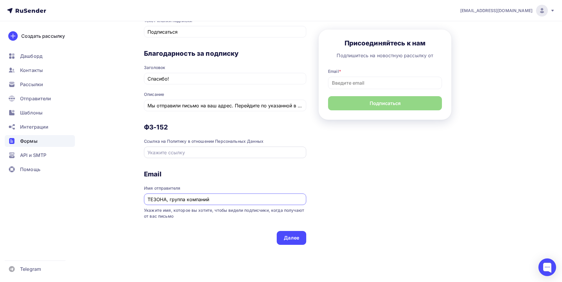
scroll to position [237, 0]
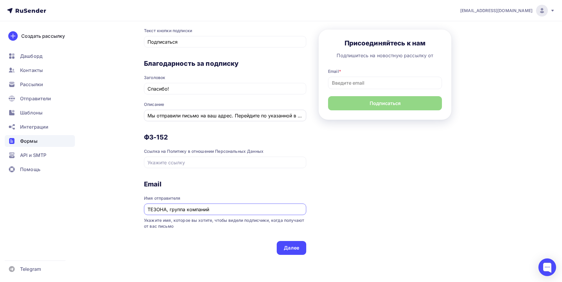
type input "ТЕЗОНА, группа компаний"
drag, startPoint x: 283, startPoint y: 112, endPoint x: 335, endPoint y: 122, distance: 53.5
click at [335, 122] on div "1 Контент 2 Поля формы 3 Дизайн Тип формы Выберите способ установки формы Встро…" at bounding box center [321, 48] width 354 height 447
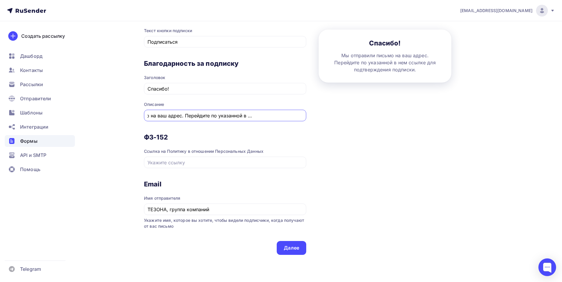
scroll to position [0, 94]
drag, startPoint x: 297, startPoint y: 115, endPoint x: 325, endPoint y: 115, distance: 27.7
click at [325, 115] on div "1 Контент 2 Поля формы 3 Дизайн Тип формы Выберите способ установки формы Встро…" at bounding box center [321, 48] width 354 height 447
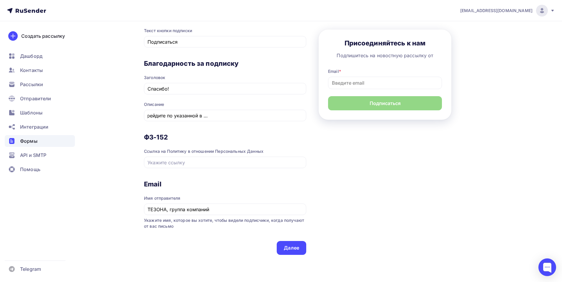
click at [269, 128] on div "Благодарность за подписку Заголовок Спасибо! Описание Мы отправили письмо на ва…" at bounding box center [225, 96] width 162 height 74
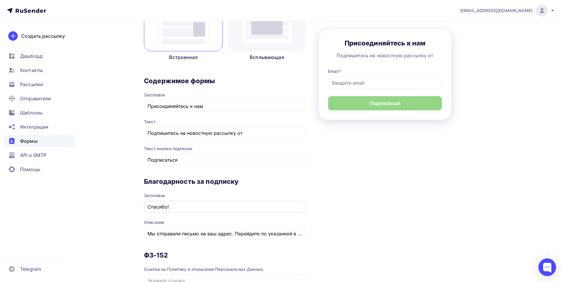
scroll to position [89, 0]
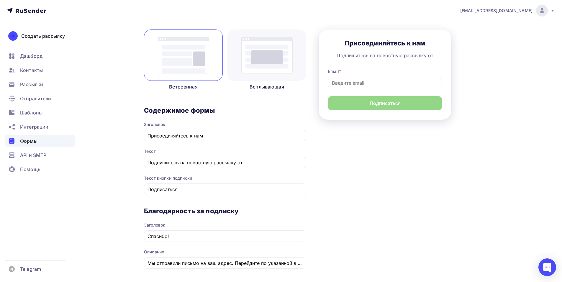
click at [266, 40] on img at bounding box center [266, 55] width 51 height 37
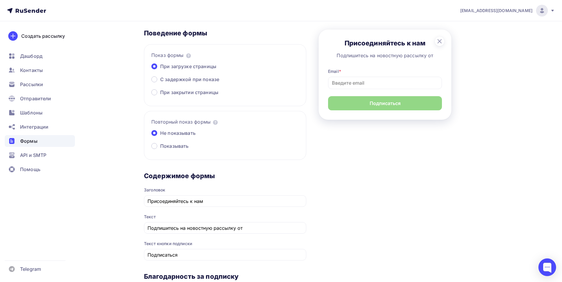
scroll to position [177, 0]
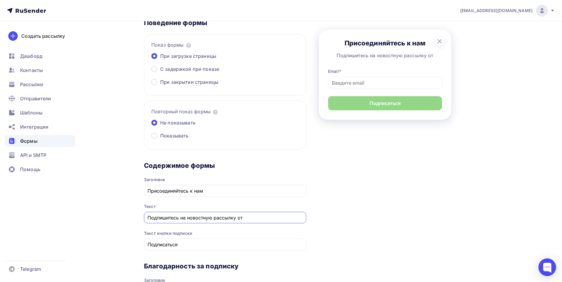
drag, startPoint x: 258, startPoint y: 216, endPoint x: 114, endPoint y: 216, distance: 144.3
click at [114, 216] on div "Назад Согласие на получение новостной рассылки Согласие на получение новостной …" at bounding box center [281, 179] width 484 height 670
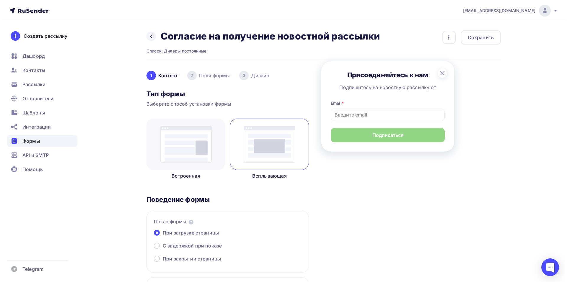
scroll to position [0, 0]
click at [190, 143] on img at bounding box center [183, 144] width 51 height 37
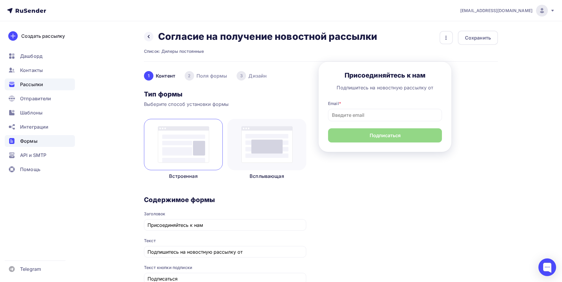
click at [58, 82] on div "Рассылки" at bounding box center [40, 85] width 70 height 12
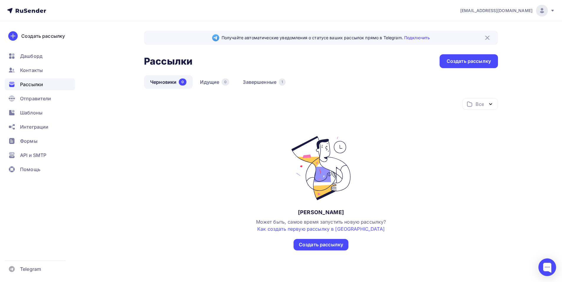
click at [329, 253] on div "Все Все папки Создать новую папку Нет черновиков Может быть, самое время запуст…" at bounding box center [321, 181] width 354 height 167
click at [326, 244] on div "Создать рассылку" at bounding box center [321, 244] width 44 height 7
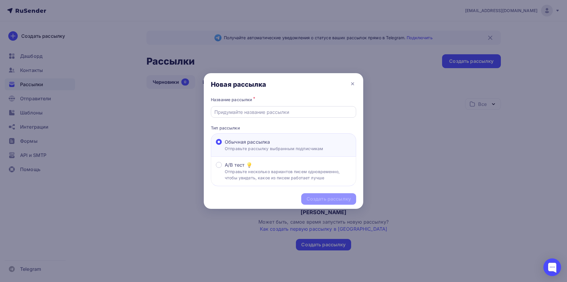
click at [271, 108] on div at bounding box center [283, 112] width 145 height 12
click at [272, 113] on input "text" at bounding box center [283, 112] width 138 height 7
type input "Новостной дайджест сентябрь"
click at [335, 203] on div "Создать рассылку" at bounding box center [328, 199] width 55 height 12
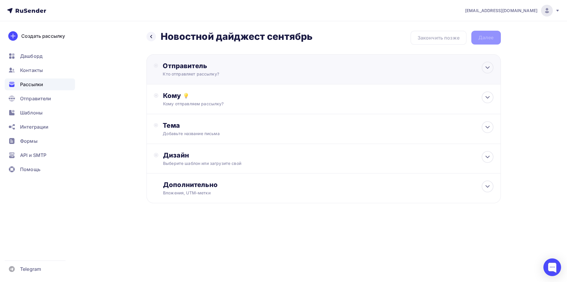
click at [255, 77] on div "Кто отправляет рассылку?" at bounding box center [220, 74] width 115 height 6
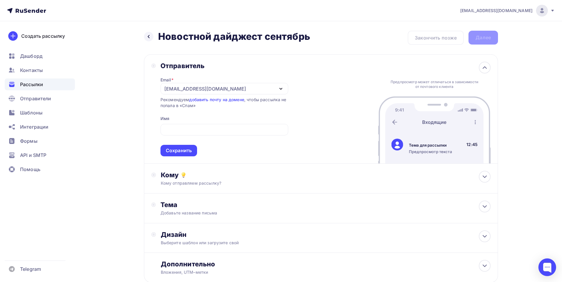
click at [326, 119] on div "Отправитель Email * no-reply@tezona.ru no-reply@tezona.ru Добавить отправителя …" at bounding box center [321, 108] width 354 height 109
click at [208, 133] on input "text" at bounding box center [224, 129] width 121 height 7
type input "ТЕЗОНА, группа компаний"
click at [234, 185] on div "Кому отправляем рассылку?" at bounding box center [309, 183] width 297 height 6
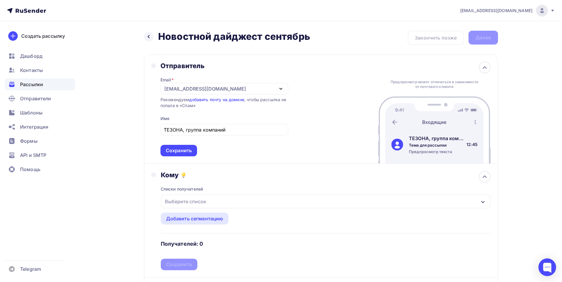
click at [230, 201] on div "Выберите список" at bounding box center [325, 202] width 329 height 14
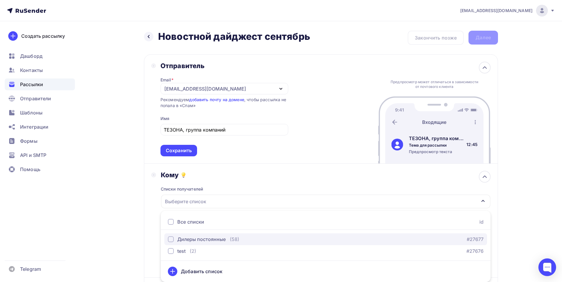
click at [211, 239] on div "Дилеры постоянные" at bounding box center [201, 239] width 48 height 7
click at [261, 169] on div "Кому Списки получателей Дилеры постоянные Все списки id Дилеры постоянные (58) …" at bounding box center [321, 221] width 354 height 114
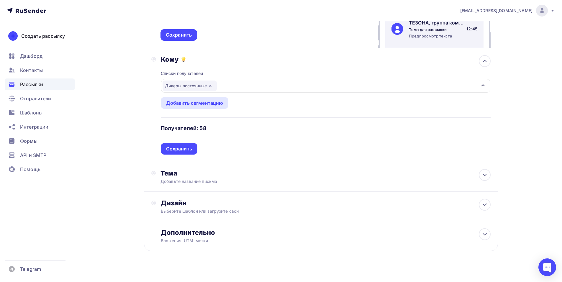
scroll to position [118, 0]
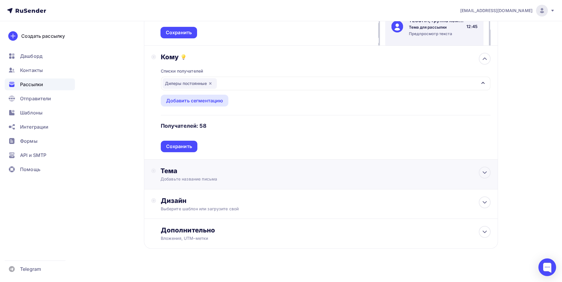
click at [240, 176] on div "Добавьте название письма" at bounding box center [213, 179] width 105 height 6
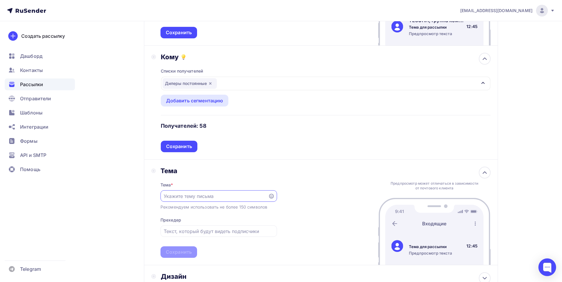
scroll to position [0, 0]
click at [227, 194] on input "text" at bounding box center [214, 196] width 101 height 7
type input "Н"
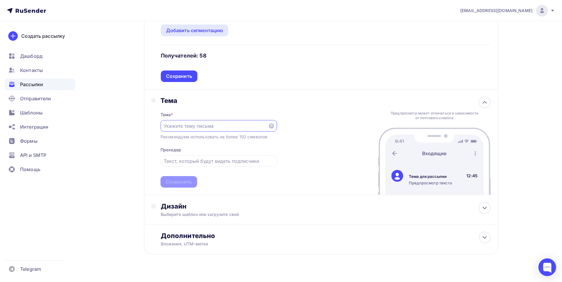
scroll to position [199, 0]
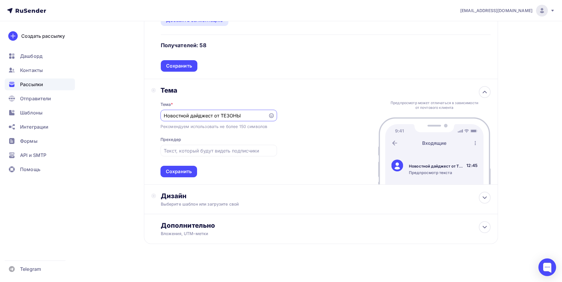
drag, startPoint x: 257, startPoint y: 116, endPoint x: 98, endPoint y: 116, distance: 159.4
click at [98, 116] on div "Назад Новостной дайджест сентябрь Новостной дайджест сентябрь Закончить позже Д…" at bounding box center [281, 53] width 484 height 460
drag, startPoint x: 176, startPoint y: 115, endPoint x: 171, endPoint y: 113, distance: 4.7
click at [171, 113] on input "Тезона, новостной дайджест, октябрь" at bounding box center [214, 115] width 101 height 7
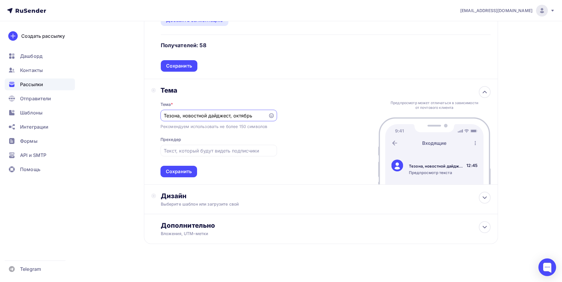
click at [171, 113] on input "Тезона, новостной дайджест, октябрь" at bounding box center [214, 115] width 101 height 7
type input "ТЕЗОНА, новостной дайджест, октябрь"
click at [200, 133] on div "Тема * ТЕЗОНА, новостной дайджест, октябрь Рекомендуем использовать не более 15…" at bounding box center [219, 135] width 117 height 83
click at [199, 143] on div "Тема * ТЕЗОНА, новостной дайджест, октябрь Рекомендуем использовать не более 15…" at bounding box center [219, 135] width 117 height 83
click at [198, 148] on input "text" at bounding box center [219, 150] width 110 height 7
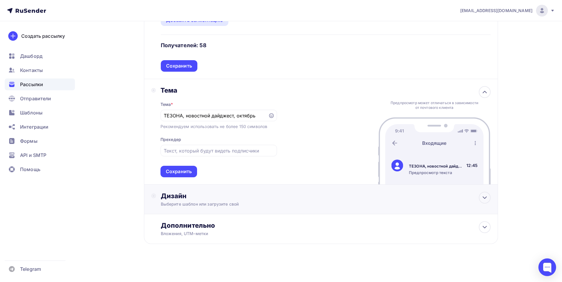
click at [237, 197] on div "Дизайн" at bounding box center [326, 196] width 330 height 8
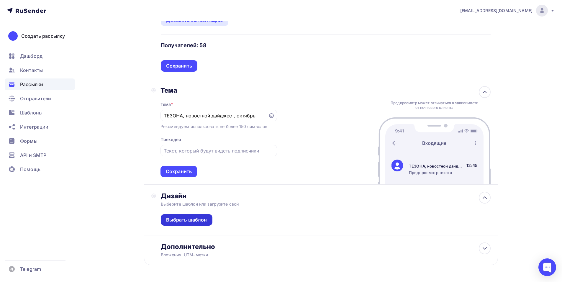
click at [197, 219] on div "Выбрать шаблон" at bounding box center [186, 220] width 41 height 7
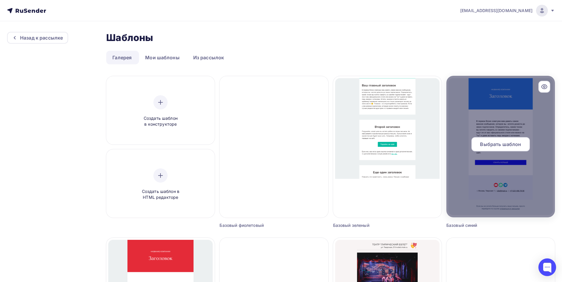
click at [515, 116] on div at bounding box center [501, 147] width 109 height 142
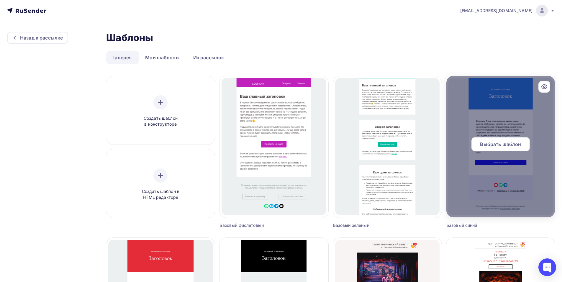
click at [513, 143] on span "Выбрать шаблон" at bounding box center [500, 144] width 41 height 7
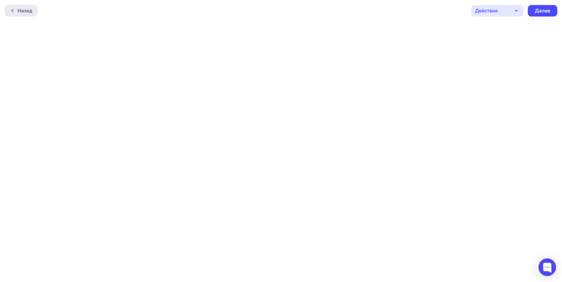
click at [17, 13] on div at bounding box center [14, 10] width 8 height 5
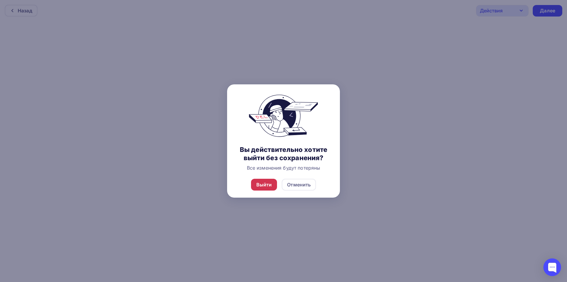
click at [264, 186] on div "Выйти" at bounding box center [264, 184] width 16 height 7
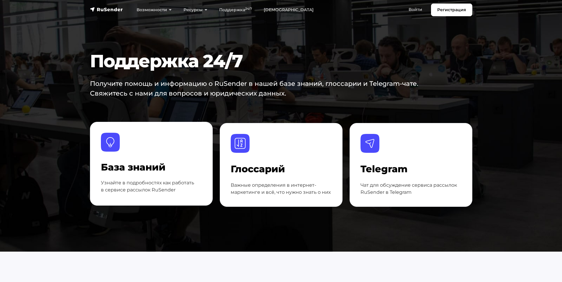
click at [144, 150] on div at bounding box center [151, 148] width 101 height 30
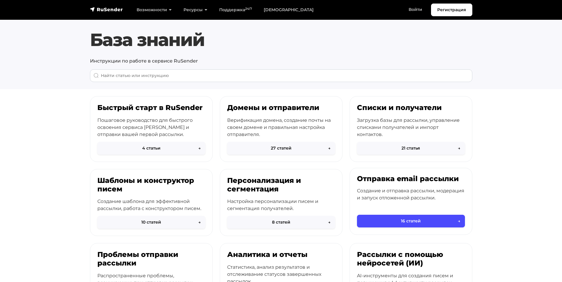
click at [420, 186] on div "Отправка email рассылки Создание и отправка рассылки, модерация и запуск отложе…" at bounding box center [411, 195] width 122 height 55
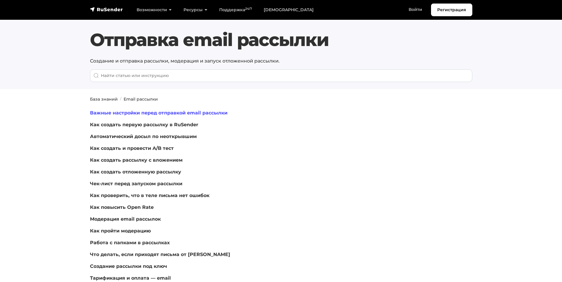
click at [175, 112] on link "Важные настройки перед отправкой email рассылки" at bounding box center [159, 113] width 138 height 6
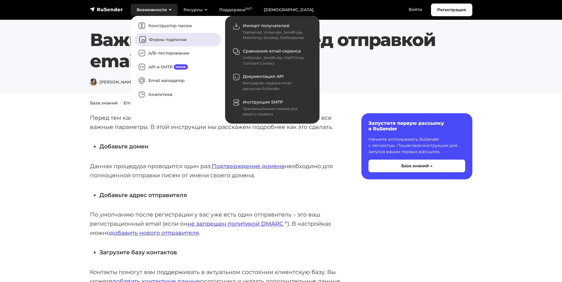
click at [169, 39] on link "Формы подписки" at bounding box center [178, 40] width 87 height 14
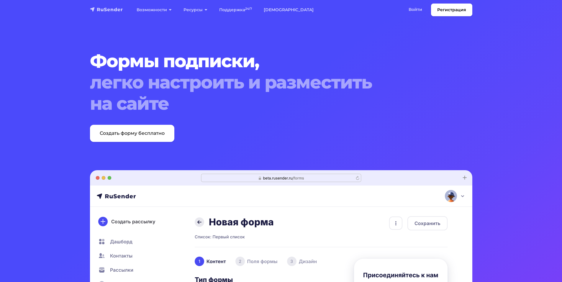
click at [112, 9] on img "navbar" at bounding box center [106, 9] width 33 height 6
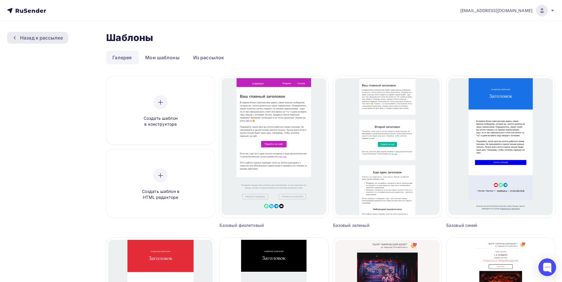
click at [40, 36] on div "Назад к рассылке" at bounding box center [41, 37] width 43 height 7
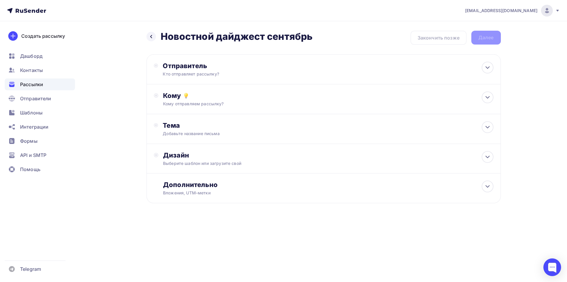
click at [553, 14] on div "[EMAIL_ADDRESS][DOMAIN_NAME]" at bounding box center [512, 11] width 95 height 12
click at [47, 129] on span "Интеграции" at bounding box center [34, 126] width 28 height 7
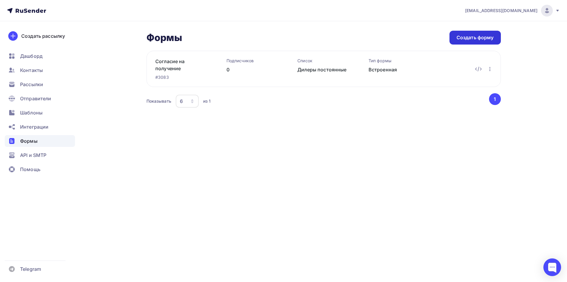
click at [473, 38] on div "Создать форму" at bounding box center [474, 37] width 37 height 7
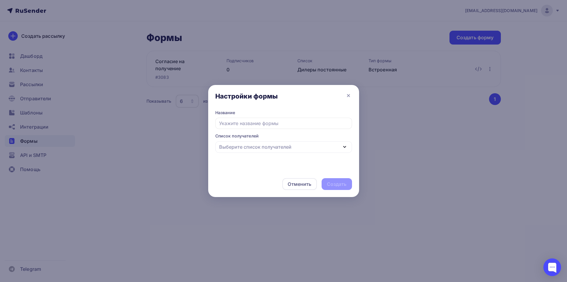
click at [305, 146] on div "Выберите список получателей" at bounding box center [283, 147] width 137 height 12
click at [303, 123] on input "text" at bounding box center [283, 123] width 137 height 11
click at [292, 154] on div "Выберите список получателей" at bounding box center [283, 153] width 137 height 12
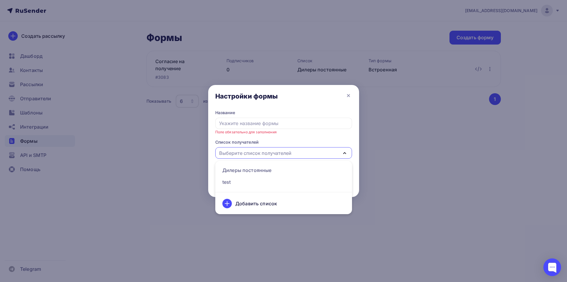
click at [303, 42] on div at bounding box center [283, 141] width 567 height 282
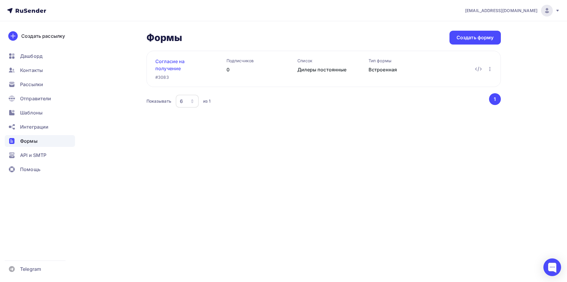
click at [177, 64] on link "Согласие на получение новостной рассылки" at bounding box center [181, 65] width 52 height 14
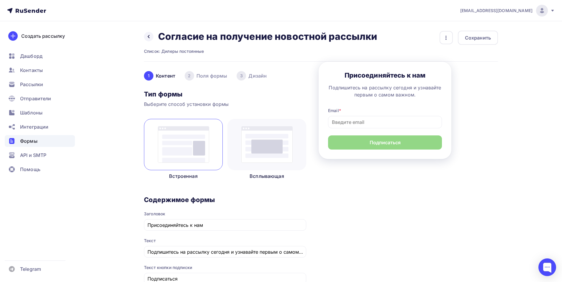
click at [219, 78] on div "2 Поля формы" at bounding box center [206, 75] width 42 height 9
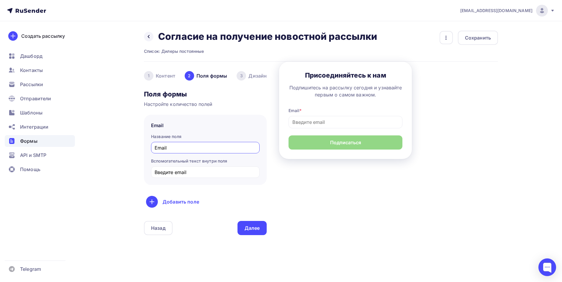
click at [245, 77] on div "3" at bounding box center [241, 75] width 9 height 9
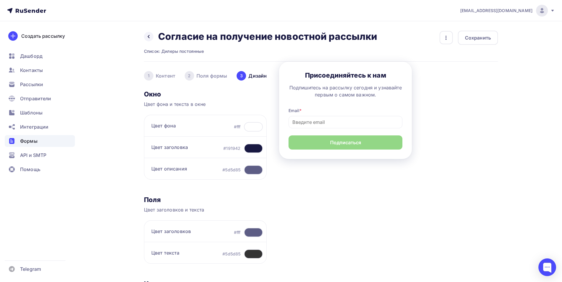
click at [236, 146] on div "#191942" at bounding box center [231, 149] width 17 height 6
click at [249, 146] on div at bounding box center [253, 148] width 19 height 9
click at [233, 143] on div "Цвет заголовка #191942" at bounding box center [205, 147] width 123 height 22
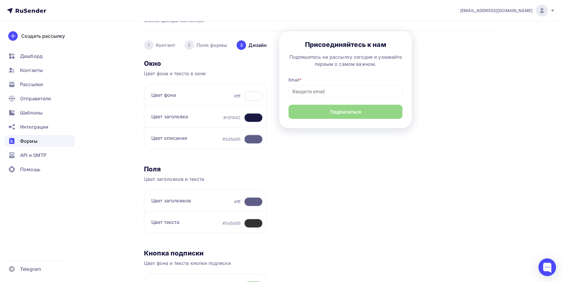
scroll to position [118, 0]
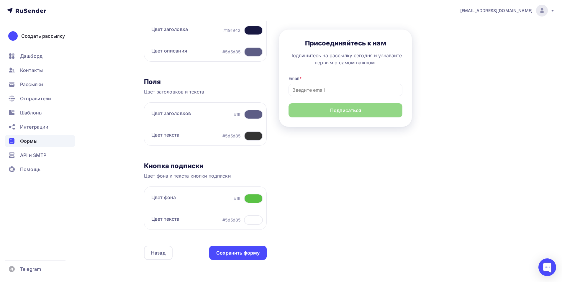
click at [255, 200] on div at bounding box center [253, 198] width 19 height 9
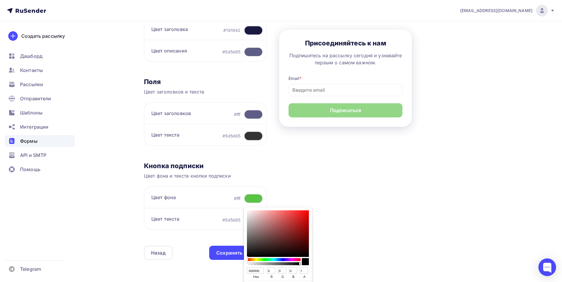
click at [255, 200] on div at bounding box center [253, 198] width 19 height 9
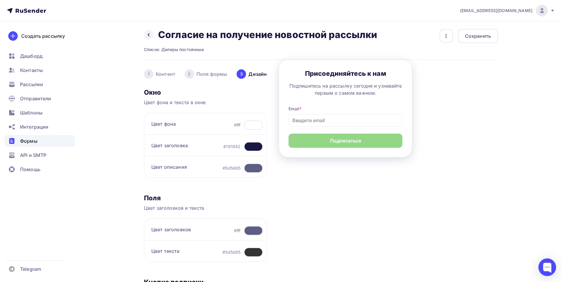
scroll to position [0, 0]
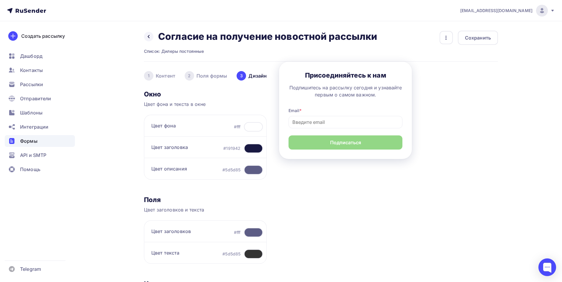
click at [170, 78] on div "1 [GEOGRAPHIC_DATA]" at bounding box center [159, 75] width 31 height 9
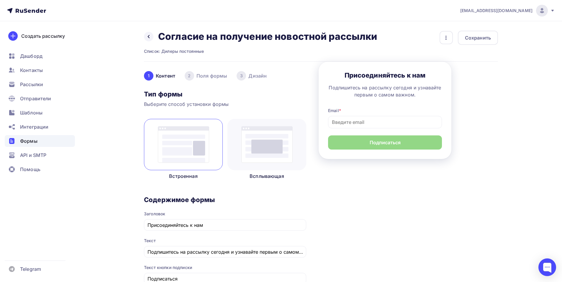
click at [277, 165] on div at bounding box center [267, 144] width 79 height 51
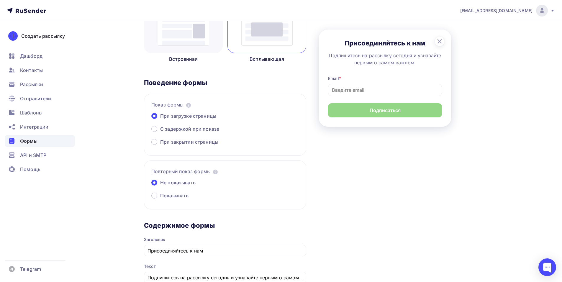
scroll to position [118, 0]
click at [197, 129] on span "С задержкой при показе" at bounding box center [189, 128] width 59 height 7
click at [160, 132] on input "С задержкой при показе" at bounding box center [160, 132] width 0 height 0
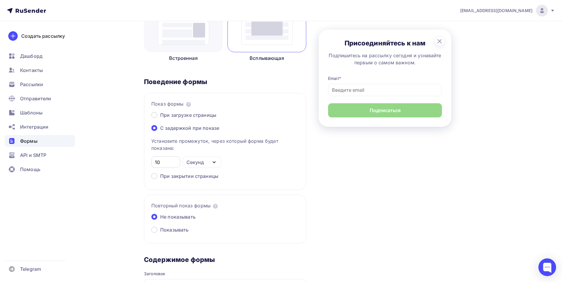
click at [173, 159] on input "10" at bounding box center [166, 162] width 22 height 7
type input "15"
click at [270, 143] on p "Установите промежуток, через который форма будет показана:" at bounding box center [225, 145] width 148 height 14
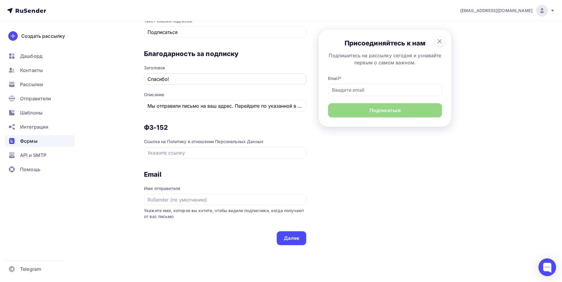
scroll to position [443, 0]
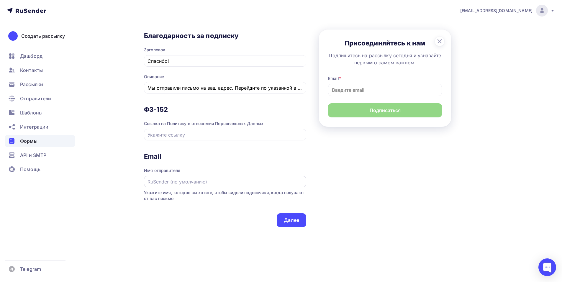
click at [232, 182] on input "При загрузке страницы" at bounding box center [226, 181] width 156 height 7
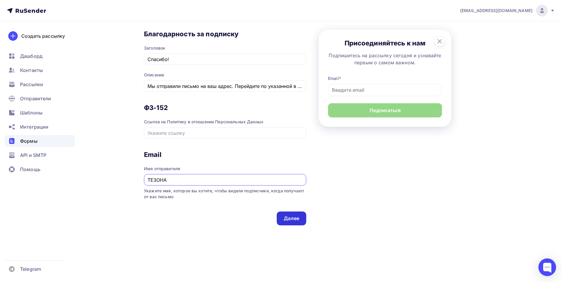
type input "ТЕЗОНА"
click at [301, 221] on div "Далее" at bounding box center [292, 219] width 30 height 14
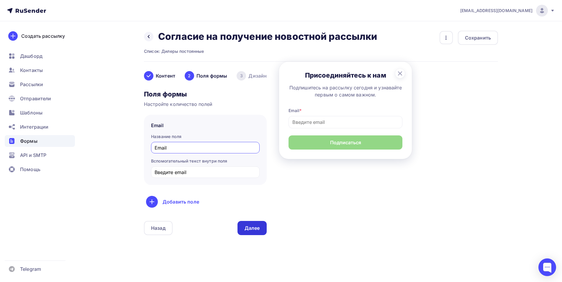
click at [263, 230] on div "Далее" at bounding box center [253, 228] width 30 height 14
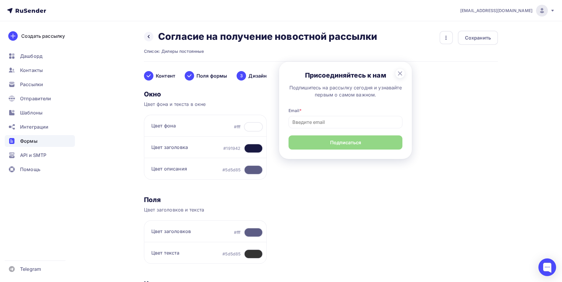
click at [256, 125] on div at bounding box center [253, 126] width 19 height 9
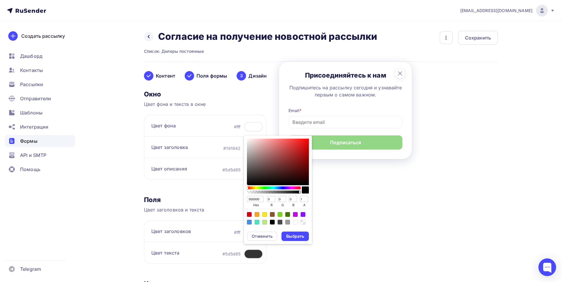
click at [260, 145] on div "Sketch color picker" at bounding box center [278, 162] width 62 height 47
type input "DBACAC"
type input "219"
type input "172"
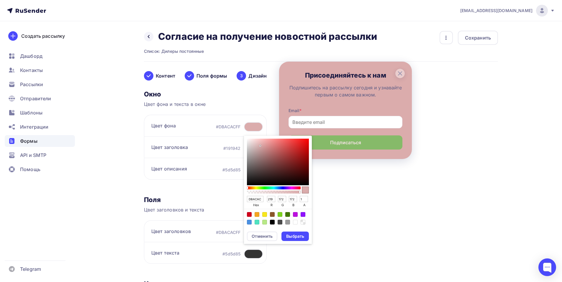
type input "E5C9C9"
type input "229"
type input "201"
type input "EFE0E0"
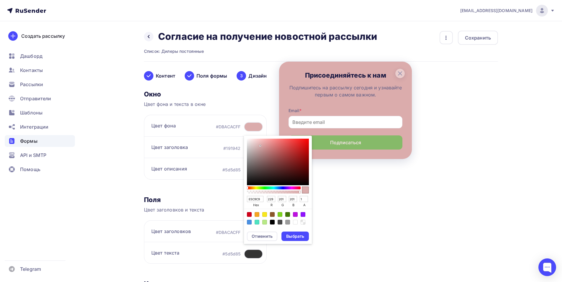
type input "239"
type input "224"
type input "FFFFFF"
type input "255"
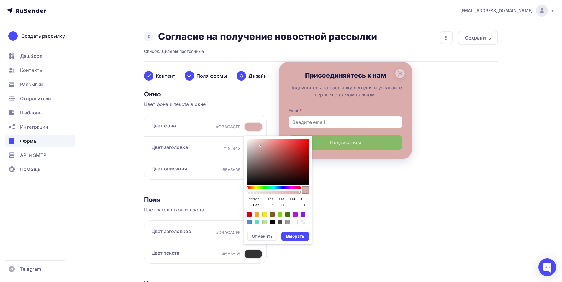
type input "255"
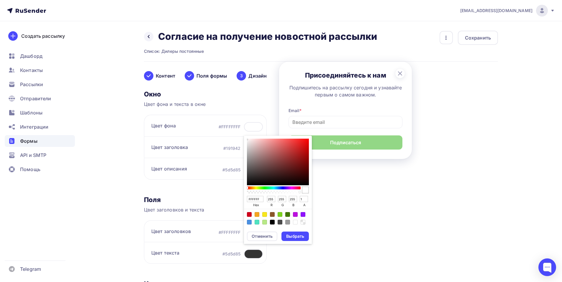
drag, startPoint x: 239, startPoint y: 131, endPoint x: 235, endPoint y: 129, distance: 4.1
click at [235, 129] on div "#FFFFFFFF FFFFFF hex 255 r 255 g 255 b 1 a Отменить Выбрать" at bounding box center [241, 126] width 44 height 9
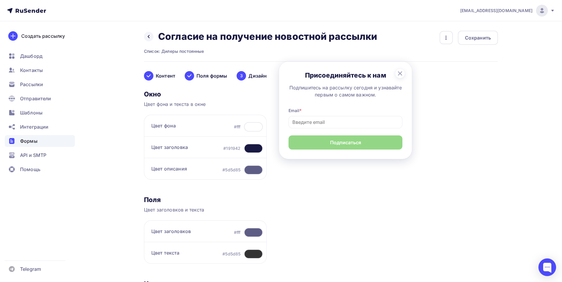
click at [219, 146] on div "Цвет заголовка #191942" at bounding box center [205, 147] width 123 height 22
click at [256, 148] on div at bounding box center [253, 148] width 19 height 9
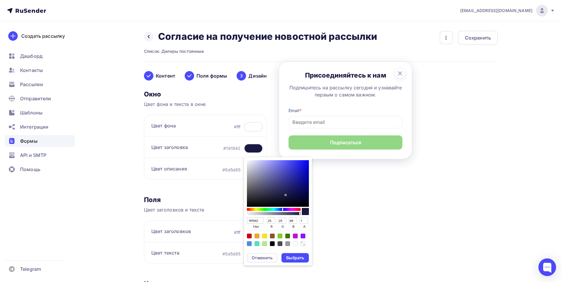
type input "0404AE"
type input "4"
type input "174"
type input "0505B6"
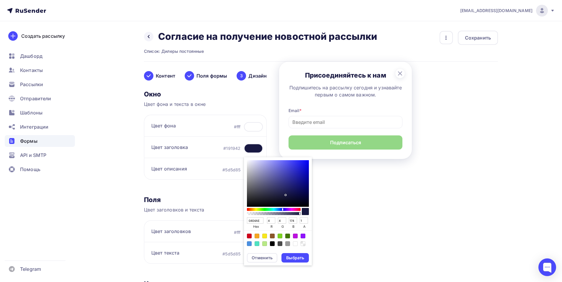
type input "5"
type input "182"
type input "0909C0"
type input "9"
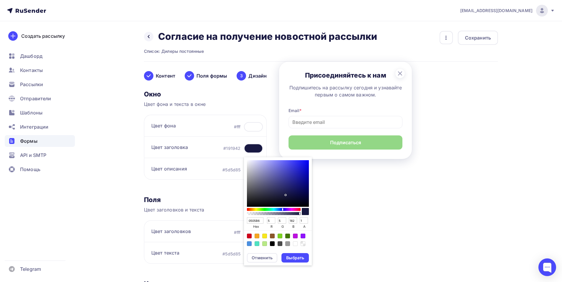
type input "9"
type input "192"
type input "0C0CCA"
type input "12"
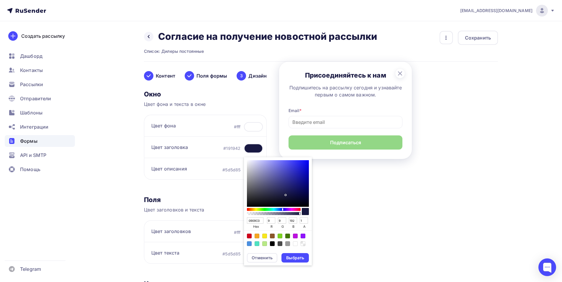
type input "202"
type input "1010CF"
type input "16"
type input "207"
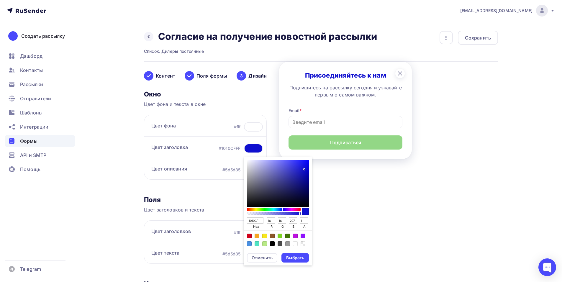
drag, startPoint x: 307, startPoint y: 175, endPoint x: 303, endPoint y: 169, distance: 7.5
click at [303, 169] on div "Sketch color picker" at bounding box center [278, 183] width 62 height 47
type input "1212D2"
type input "18"
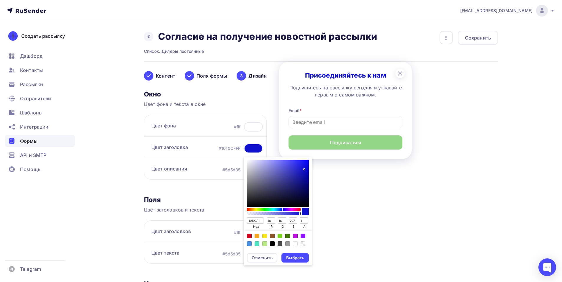
type input "210"
type input "1919CB"
type input "25"
type input "203"
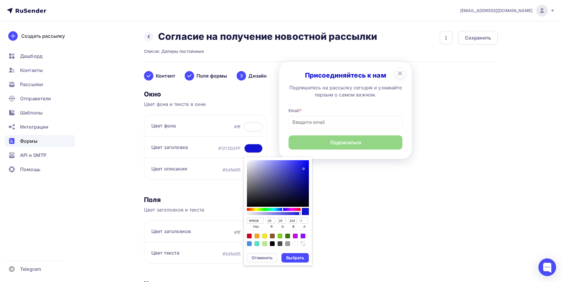
type input "1A1AC3"
type input "26"
type input "195"
type input "1A1ABA"
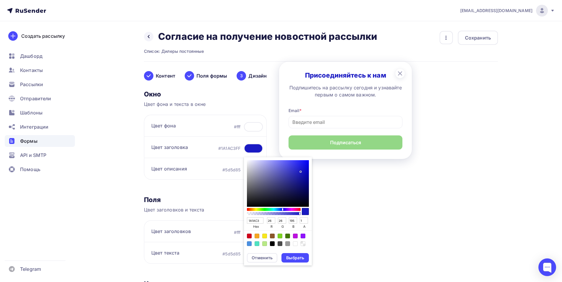
type input "186"
type input "1A1AB3"
type input "179"
type input "1A1AAE"
type input "174"
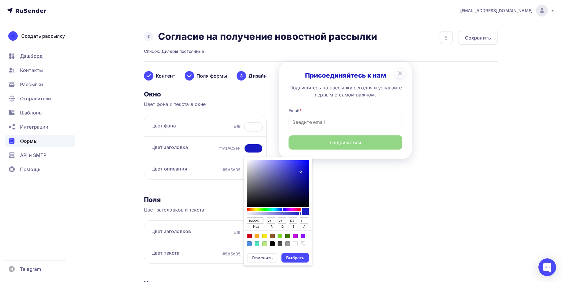
type input "1B1BAB"
type input "27"
type input "171"
type input "1B1BA6"
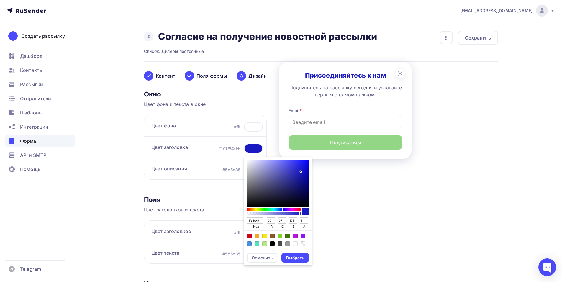
type input "166"
type input "1B1BA5"
type input "165"
type input "1D1DA3"
type input "29"
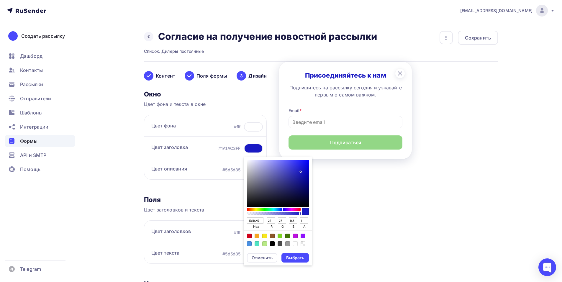
type input "29"
type input "163"
type input "2020A1"
type input "32"
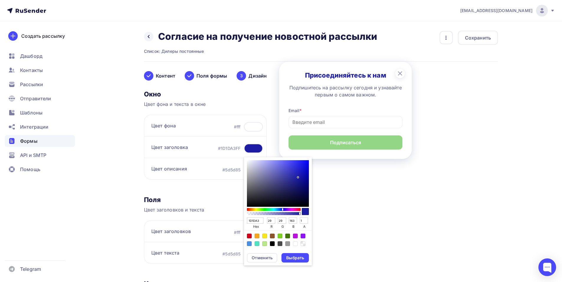
type input "161"
type input "25259E"
type input "37"
type input "158"
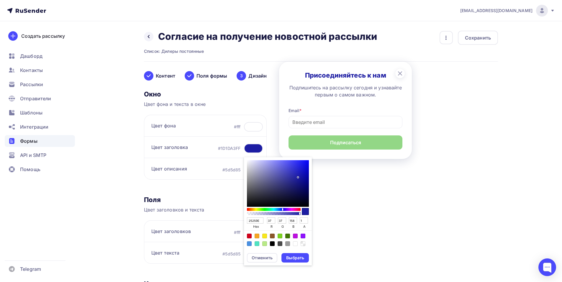
drag, startPoint x: 300, startPoint y: 172, endPoint x: 293, endPoint y: 178, distance: 8.8
click at [293, 178] on div "Sketch color picker" at bounding box center [278, 183] width 62 height 47
type input "26269D"
type input "38"
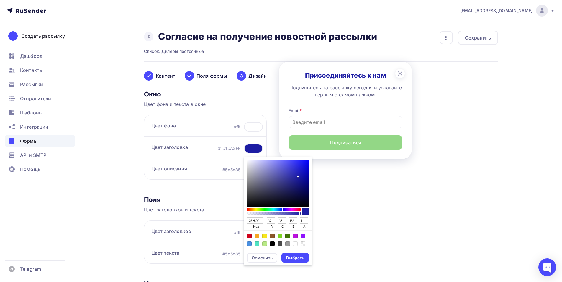
type input "157"
type input "2A2A9D"
type input "42"
type input "2F2FA1"
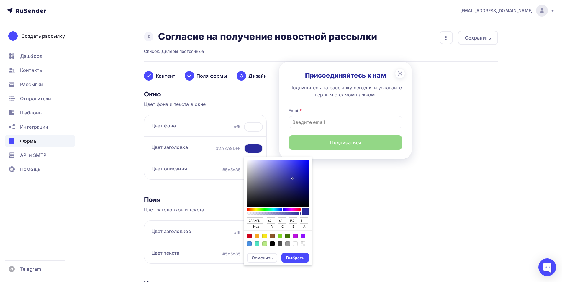
type input "47"
type input "161"
type input "2F2FA0"
type input "160"
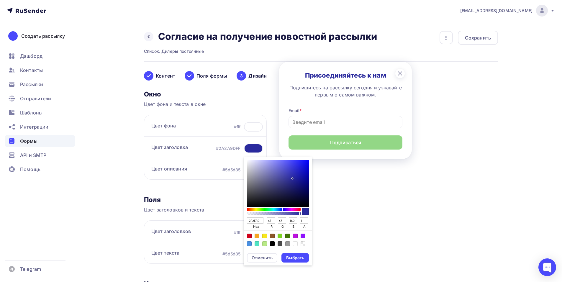
type input "2F2F9E"
type input "158"
type input "2E2E9D"
type input "46"
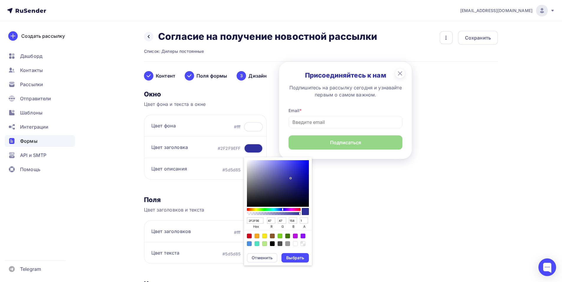
type input "157"
type input "2C2C99"
type input "44"
type input "153"
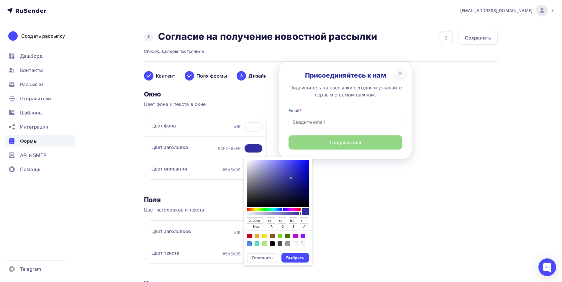
type input "292994"
type input "41"
type input "148"
type input "272791"
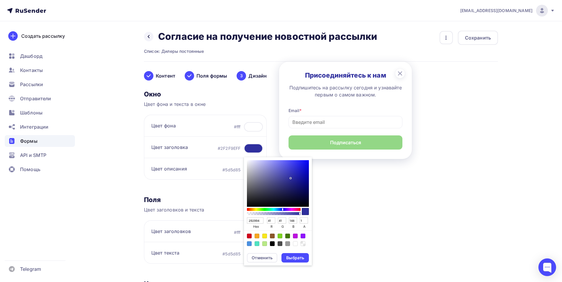
type input "39"
type input "145"
type input "0D0D67"
type input "13"
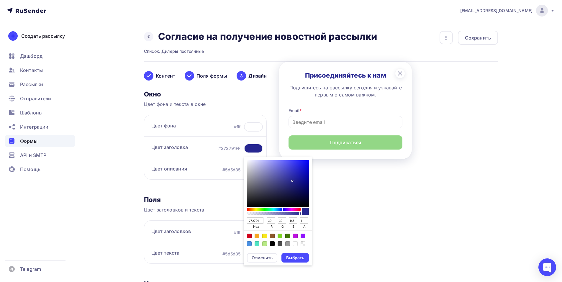
type input "13"
type input "103"
type input "0D0D64"
type input "100"
type input "0F0F5C"
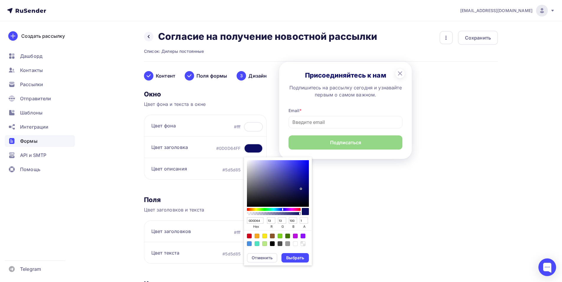
type input "15"
type input "92"
type input "0D0D49"
type input "13"
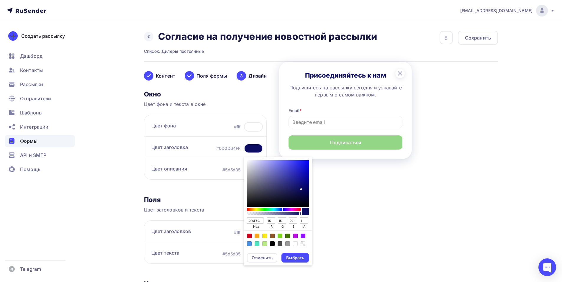
type input "13"
type input "73"
type input "0C0C3D"
type input "12"
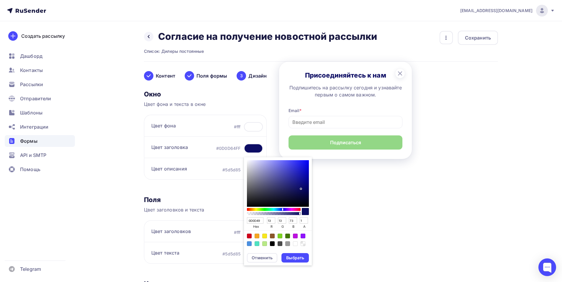
type input "61"
type input "0A0A35"
type input "10"
type input "53"
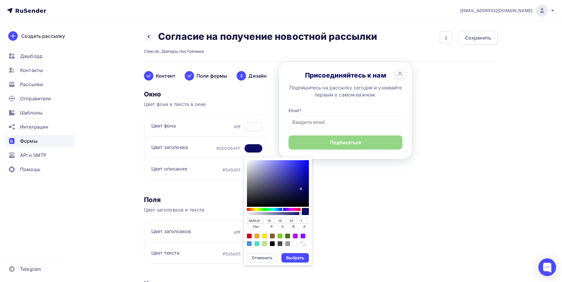
type input "090930"
type input "9"
type input "48"
type input "070725"
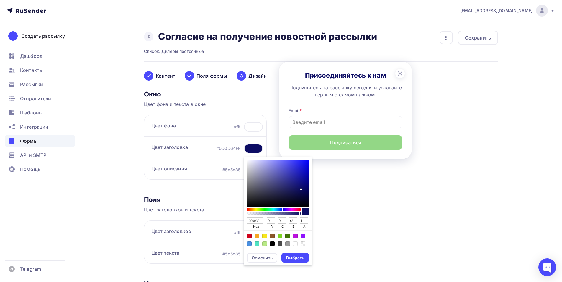
type input "7"
type input "37"
type input "040415"
type input "4"
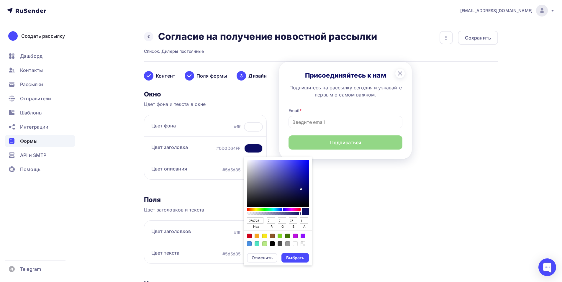
type input "4"
type input "21"
type input "000000"
type input "0"
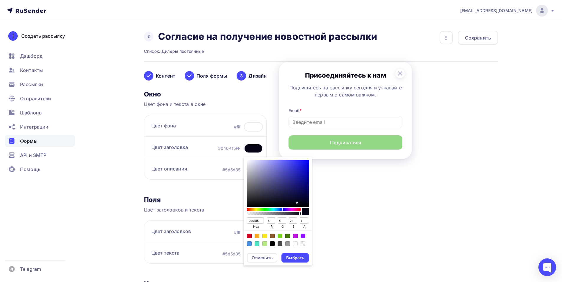
type input "0"
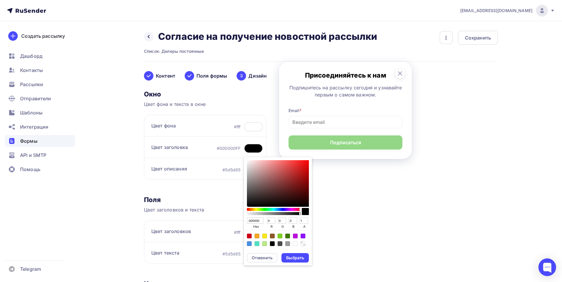
click at [248, 244] on div "Color:#4A90E2" at bounding box center [249, 243] width 5 height 5
type input "4A90E2"
type input "74"
type input "144"
type input "226"
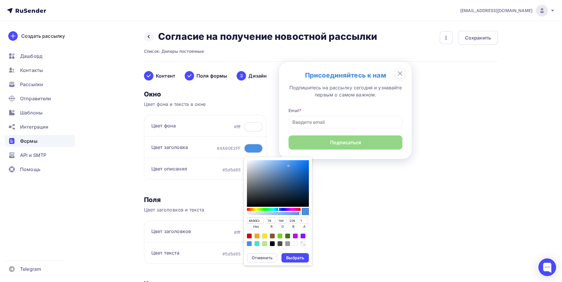
click at [230, 172] on div "#5d5d85" at bounding box center [232, 170] width 18 height 6
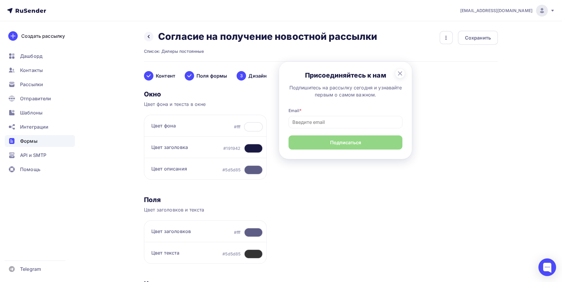
click at [256, 172] on div at bounding box center [253, 169] width 19 height 9
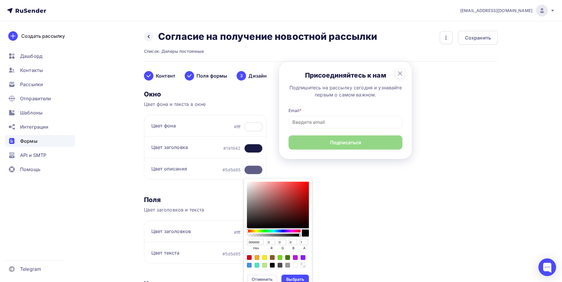
drag, startPoint x: 379, startPoint y: 212, endPoint x: 247, endPoint y: 134, distance: 153.1
click at [379, 212] on div "Контент Поля формы 3 Дизайн Тип формы Выберите способ установки формы Встроенна…" at bounding box center [321, 228] width 354 height 333
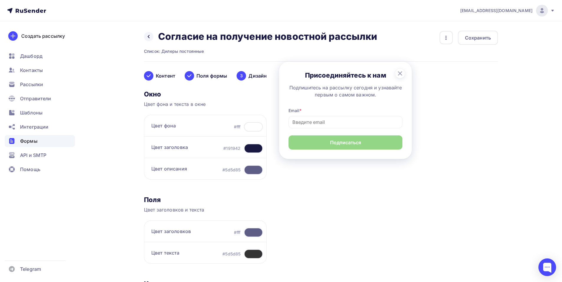
click at [164, 79] on div "Контент" at bounding box center [159, 75] width 31 height 9
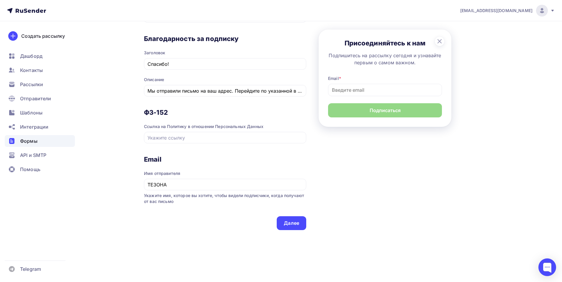
scroll to position [444, 0]
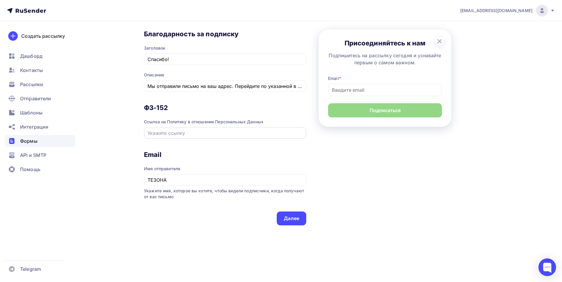
click at [196, 132] on input "При загрузке страницы" at bounding box center [226, 133] width 156 height 7
drag, startPoint x: 168, startPoint y: 108, endPoint x: 143, endPoint y: 106, distance: 24.3
copy h3 "ФЗ-152"
